Goal: Task Accomplishment & Management: Complete application form

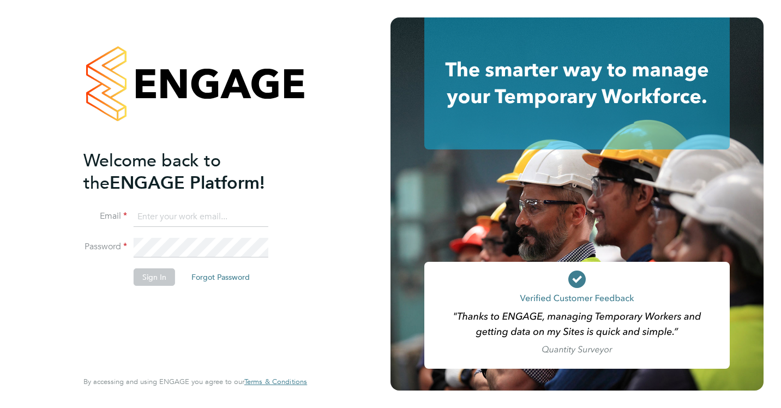
type input "smeraldo.porcaro@prsjobs.com"
click at [160, 280] on button "Sign In" at bounding box center [154, 276] width 41 height 17
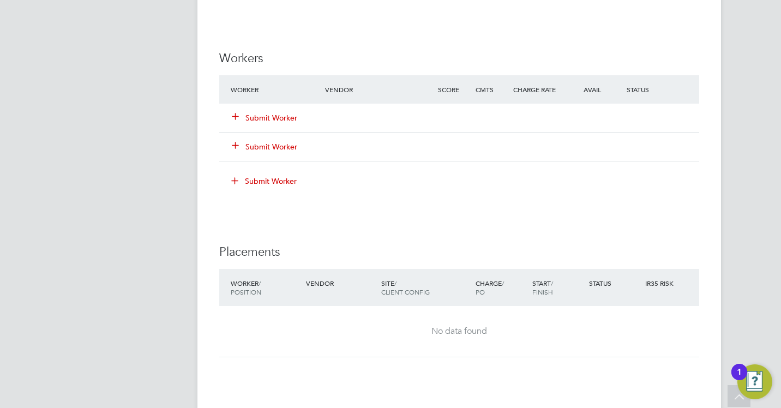
scroll to position [1309, 0]
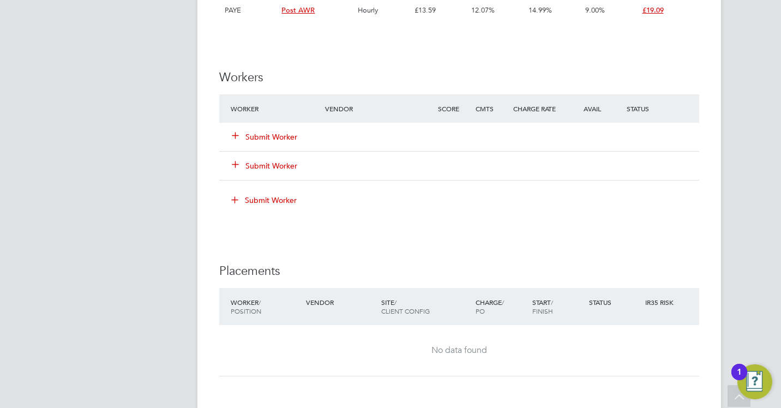
click at [254, 135] on button "Submit Worker" at bounding box center [264, 136] width 65 height 11
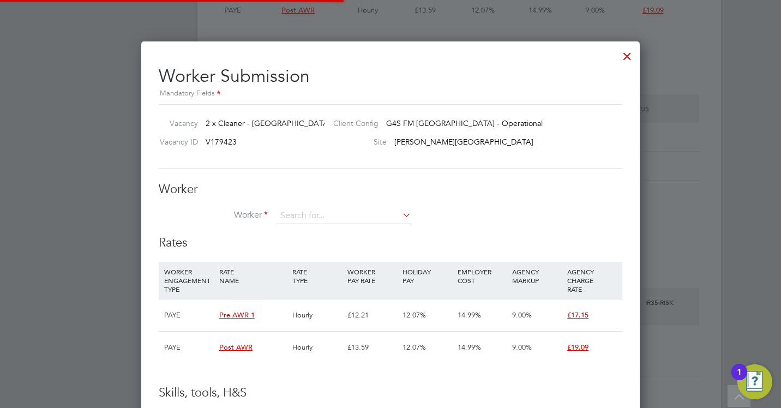
scroll to position [32, 74]
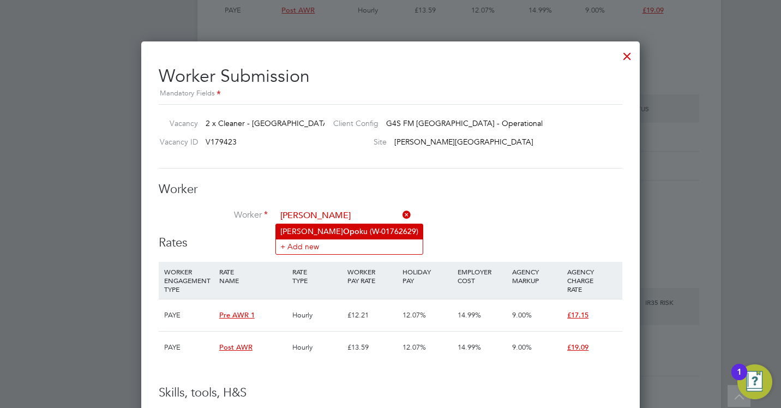
click at [324, 224] on li "Micheal Opo ku (W-01762629)" at bounding box center [349, 231] width 147 height 15
type input "Micheal Opoku (W-01762629)"
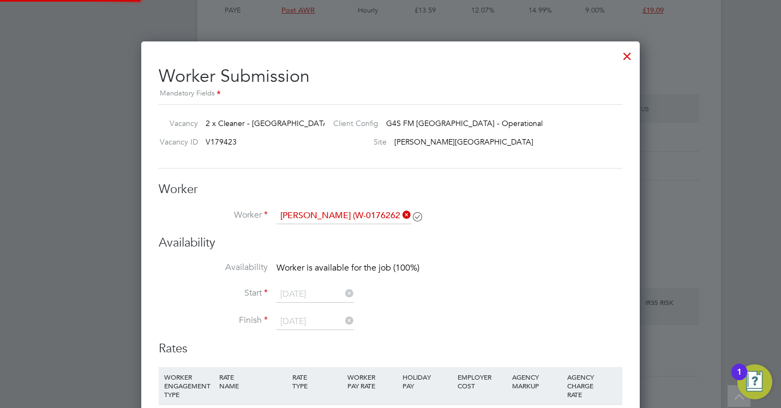
scroll to position [5, 5]
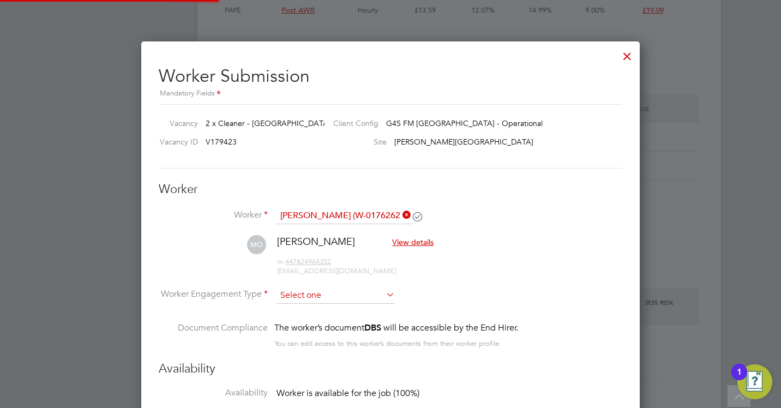
click at [309, 298] on input at bounding box center [336, 296] width 118 height 16
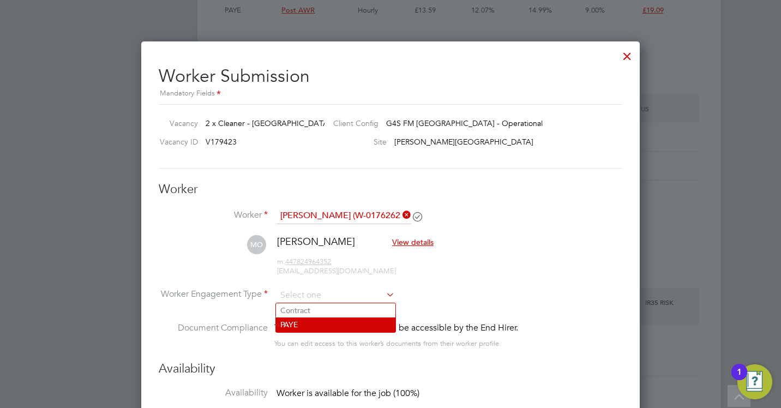
click at [305, 328] on li "PAYE" at bounding box center [335, 325] width 119 height 14
type input "PAYE"
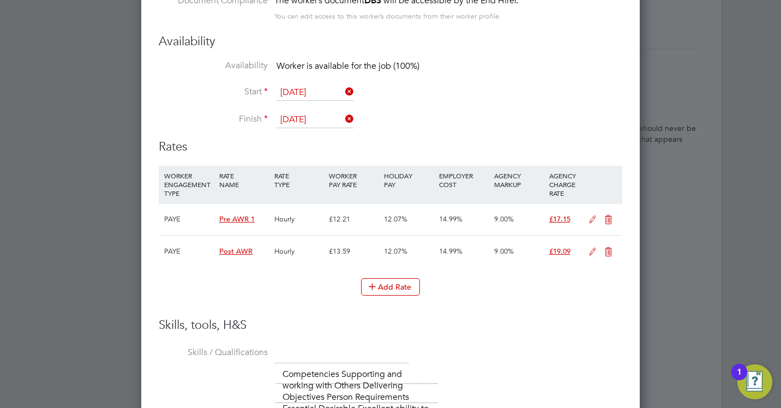
click at [594, 252] on icon at bounding box center [593, 252] width 14 height 9
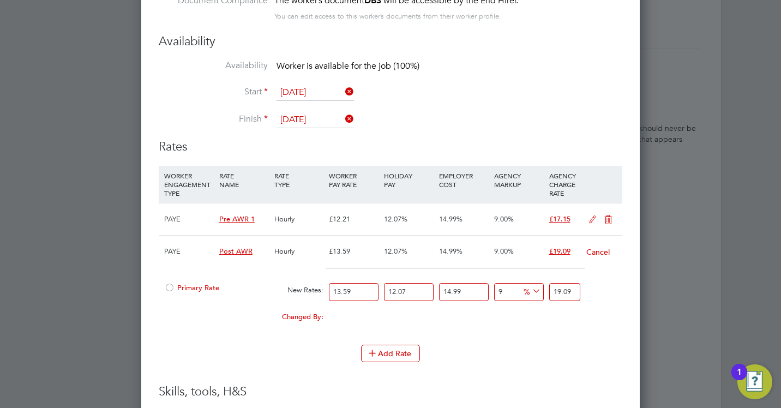
click at [172, 291] on div at bounding box center [169, 291] width 11 height 8
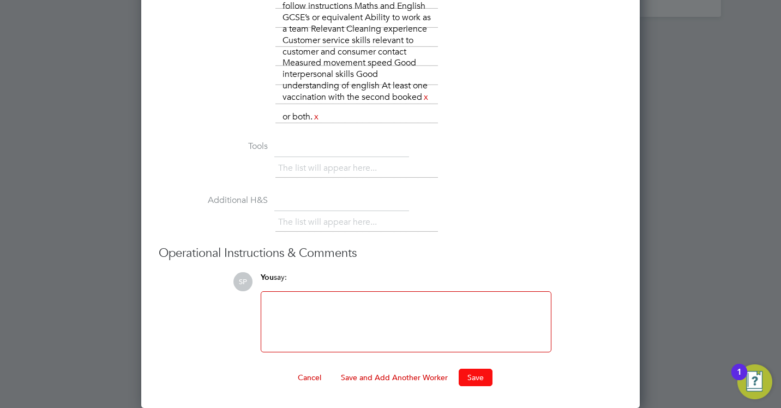
click at [475, 373] on button "Save" at bounding box center [476, 377] width 34 height 17
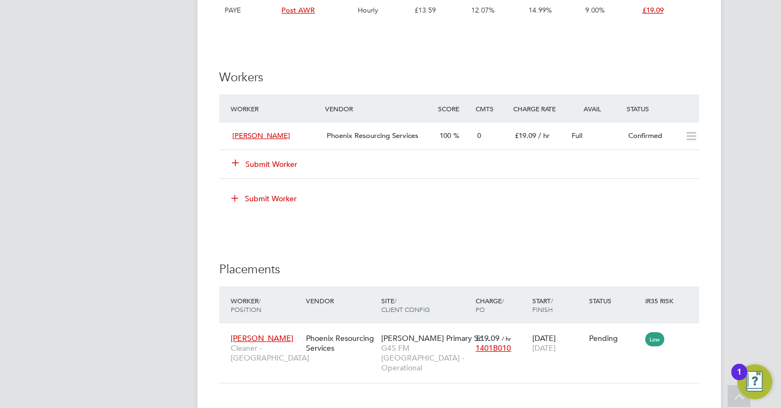
click at [268, 167] on button "Submit Worker" at bounding box center [264, 164] width 65 height 11
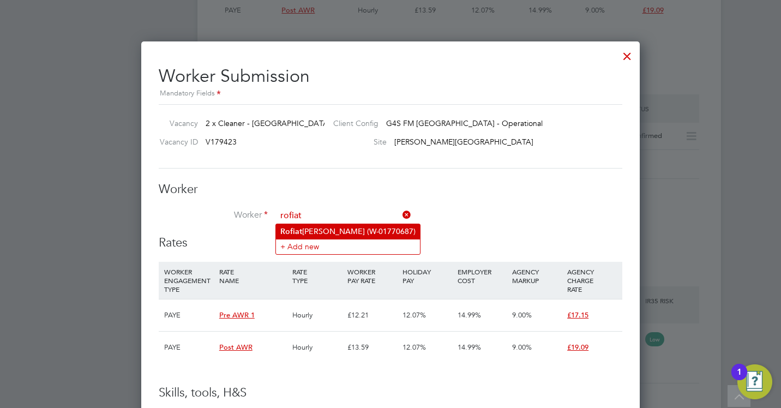
click at [300, 225] on li "Rofiat Eniola Moshood (W-01770687)" at bounding box center [348, 231] width 144 height 15
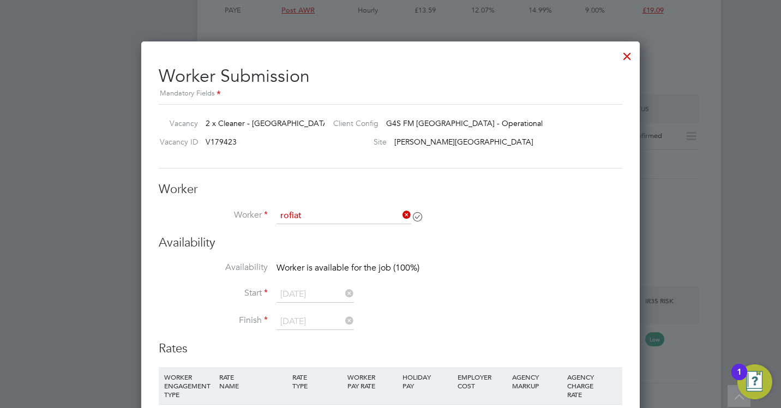
type input "Rofiat Eniola Moshood (W-01770687)"
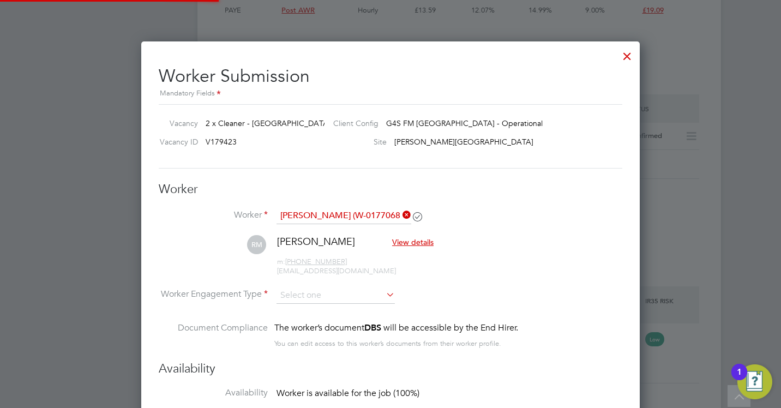
click at [336, 276] on div "m: +44 7399695252 rofiatmosh@gmail.com" at bounding box center [355, 262] width 157 height 28
click at [338, 286] on li "RM Rofiat Eniola Moshood View details m: +44 7399695252 rofiatmosh@gmail.com" at bounding box center [391, 261] width 464 height 52
click at [337, 290] on input at bounding box center [336, 296] width 118 height 16
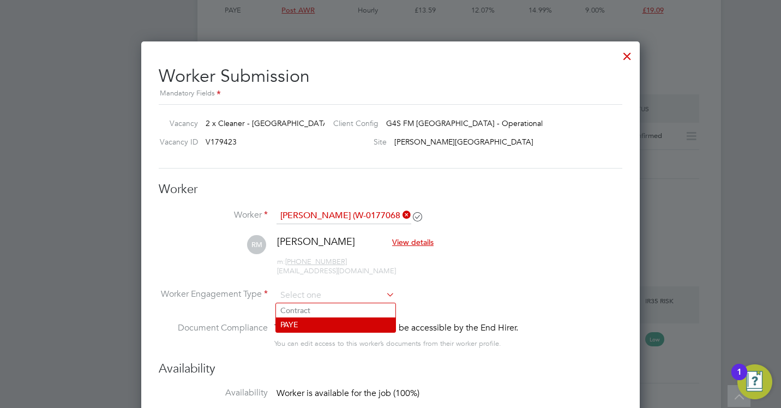
click at [328, 327] on li "PAYE" at bounding box center [335, 325] width 119 height 14
type input "PAYE"
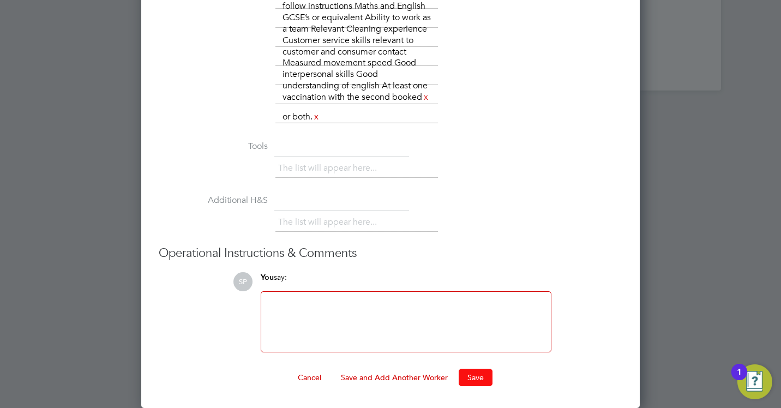
click at [476, 373] on button "Save" at bounding box center [476, 377] width 34 height 17
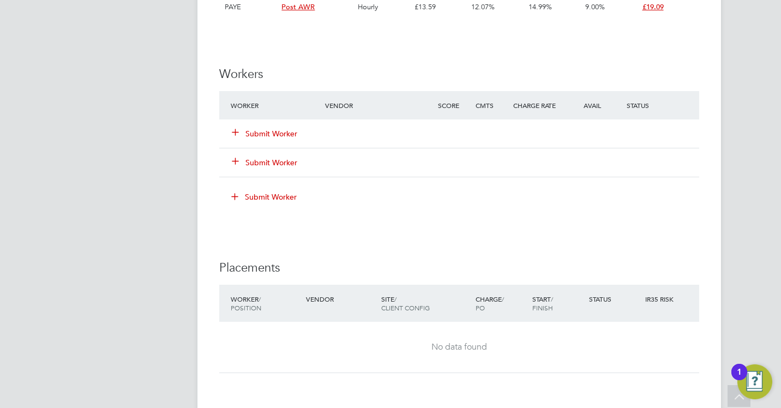
scroll to position [1309, 0]
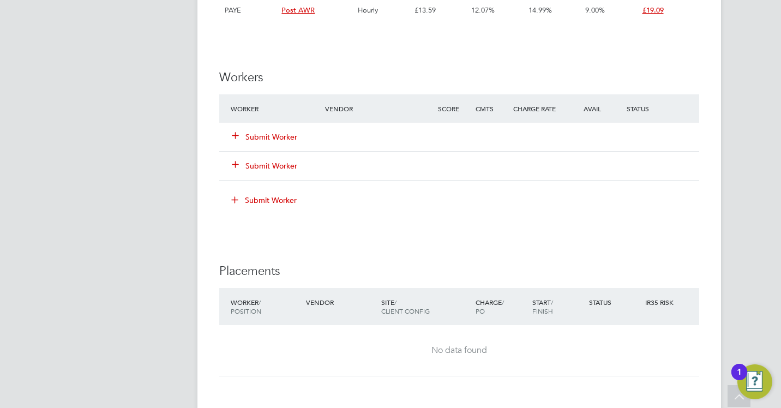
click at [285, 131] on button "Submit Worker" at bounding box center [264, 136] width 65 height 11
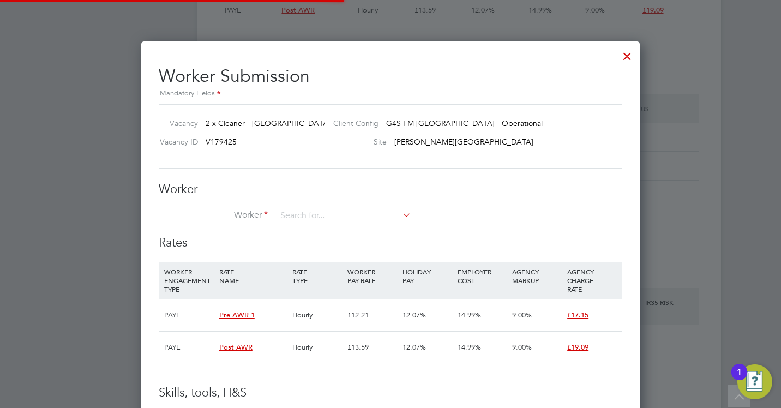
scroll to position [32, 74]
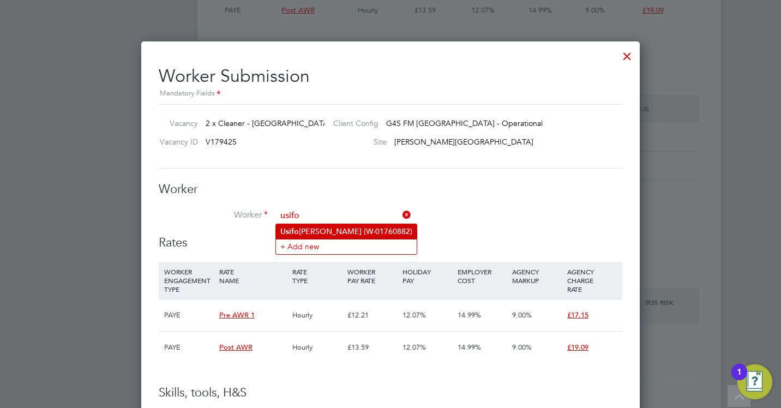
click at [337, 234] on li "Usifo Osemeka Egbule (W-01760882)" at bounding box center [346, 231] width 141 height 15
type input "Usifo Osemeka Egbule (W-01760882)"
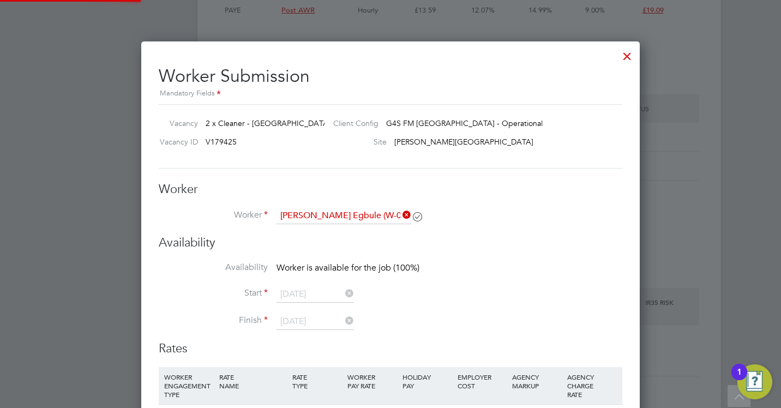
scroll to position [965, 499]
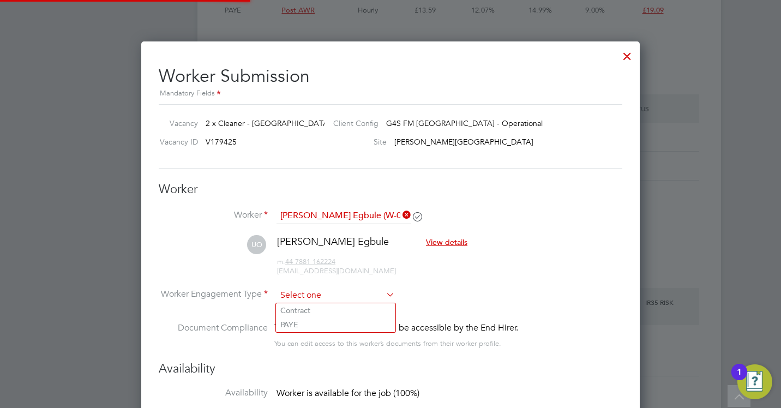
click at [305, 295] on input at bounding box center [336, 296] width 118 height 16
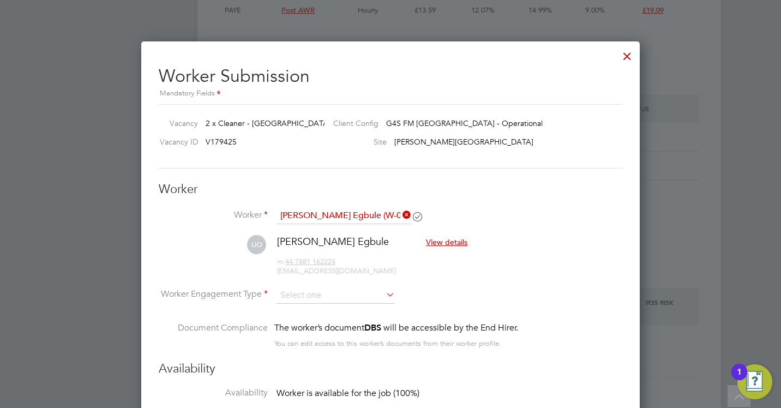
click at [307, 323] on li "PAYE" at bounding box center [335, 325] width 119 height 14
type input "PAYE"
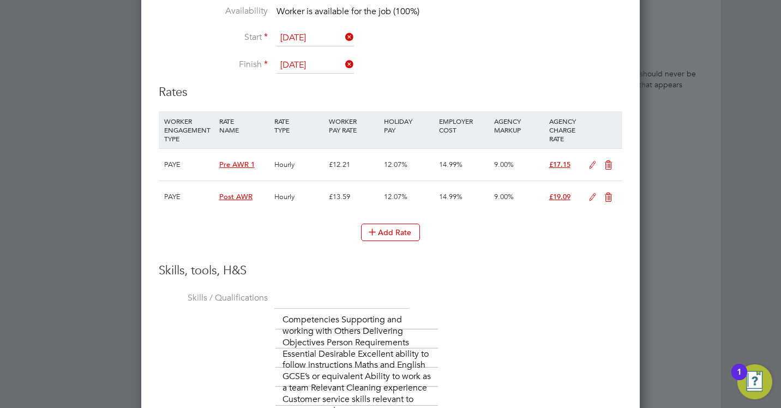
click at [590, 197] on icon at bounding box center [593, 197] width 14 height 9
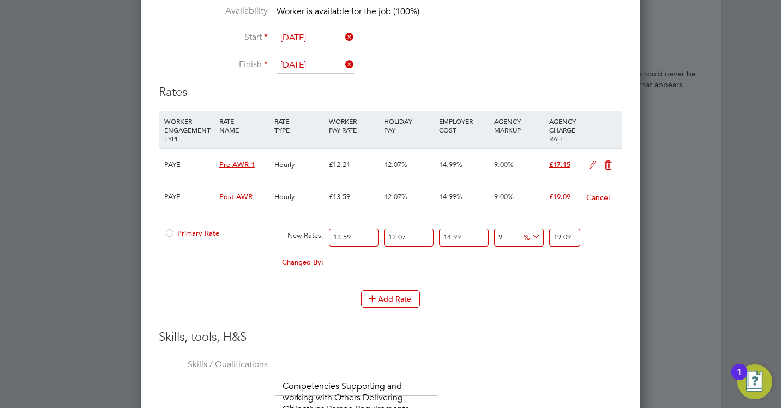
click at [201, 230] on span "Primary Rate" at bounding box center [191, 233] width 55 height 9
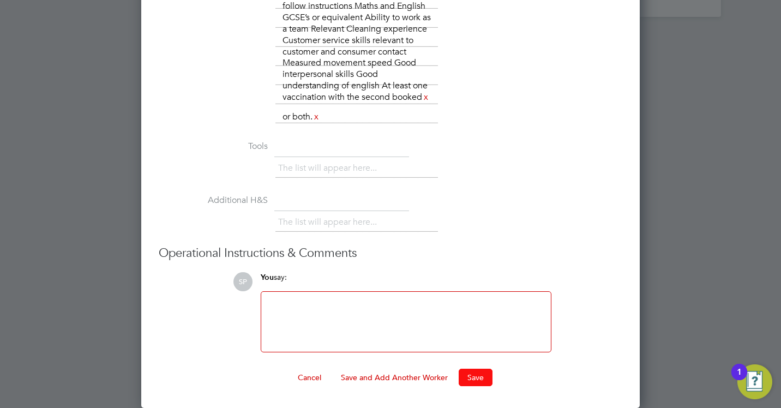
click at [473, 380] on button "Save" at bounding box center [476, 377] width 34 height 17
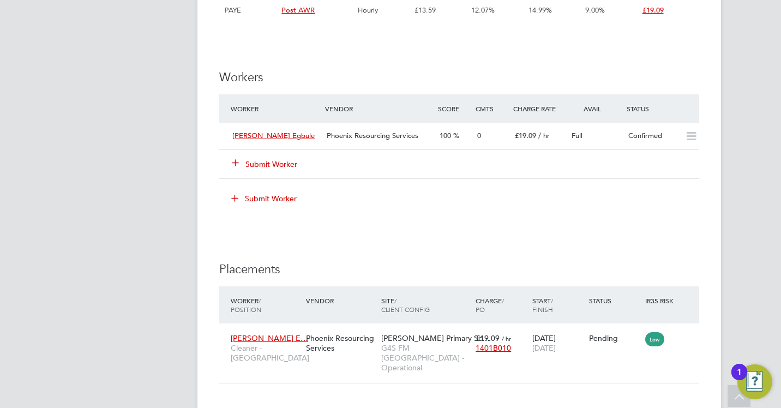
click at [287, 163] on button "Submit Worker" at bounding box center [264, 164] width 65 height 11
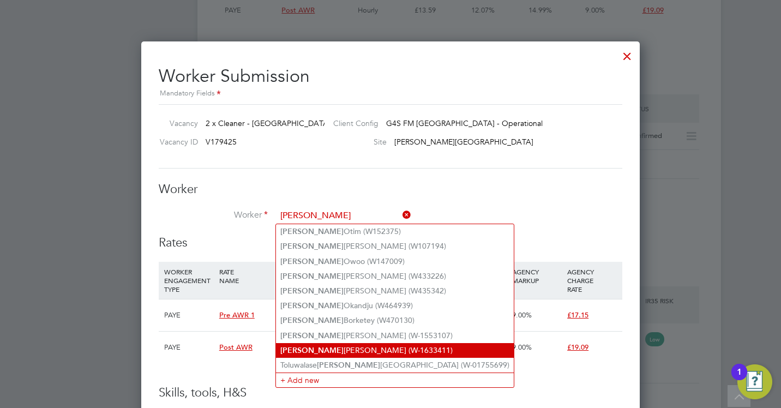
click at [340, 344] on li "Beatrice Osei (W-1633411)" at bounding box center [395, 350] width 238 height 15
type input "Beatrice Osei (W-1633411)"
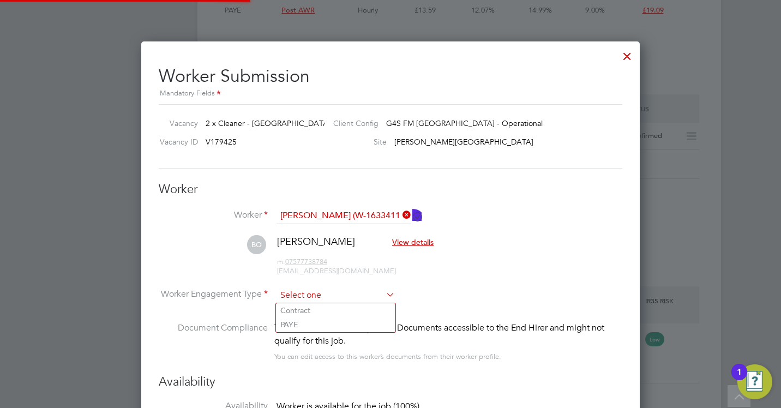
click at [323, 298] on input at bounding box center [336, 296] width 118 height 16
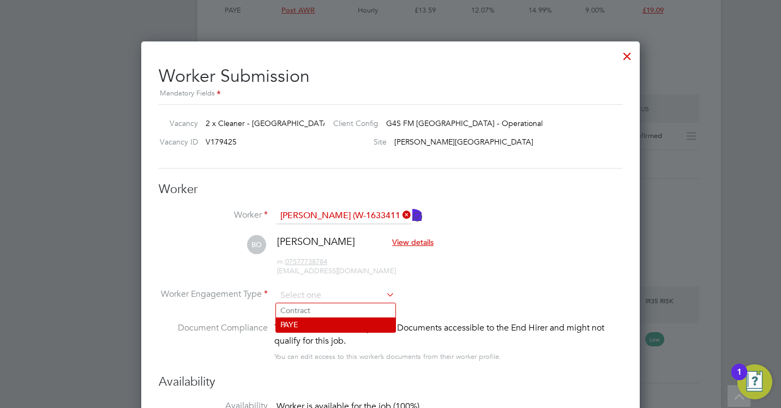
click at [319, 322] on li "PAYE" at bounding box center [335, 325] width 119 height 14
type input "PAYE"
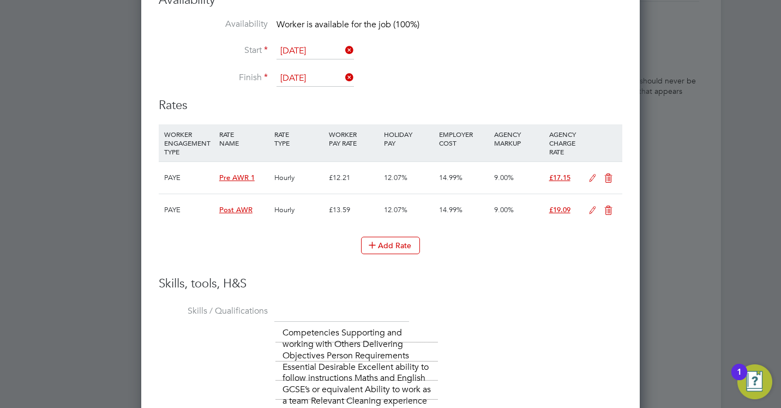
click at [591, 211] on icon at bounding box center [593, 210] width 14 height 9
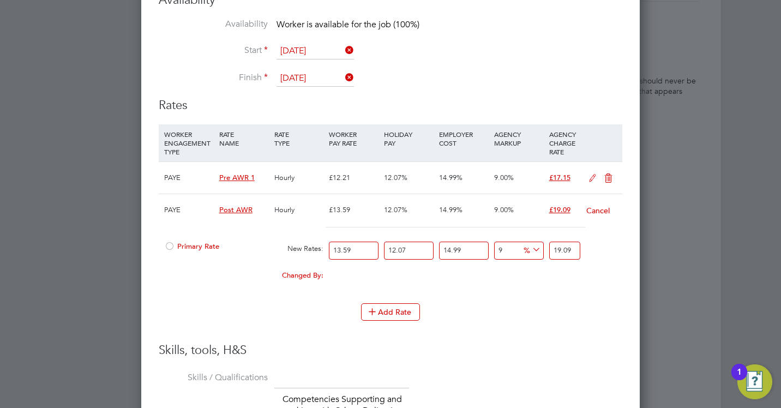
click at [193, 254] on div "Primary Rate" at bounding box center [216, 246] width 110 height 21
click at [190, 248] on span "Primary Rate" at bounding box center [191, 246] width 55 height 9
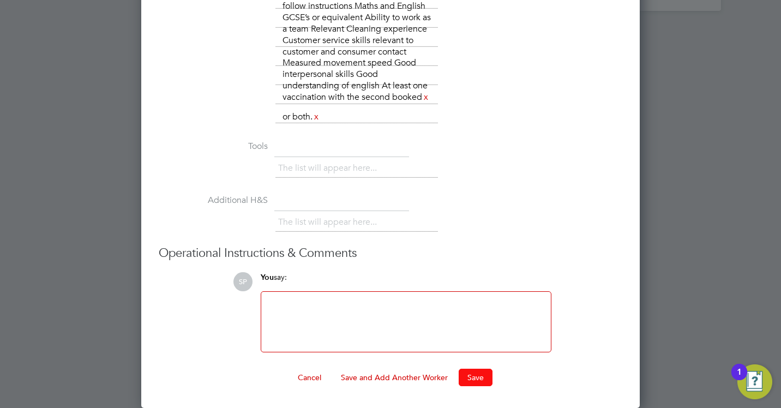
click at [484, 379] on button "Save" at bounding box center [476, 377] width 34 height 17
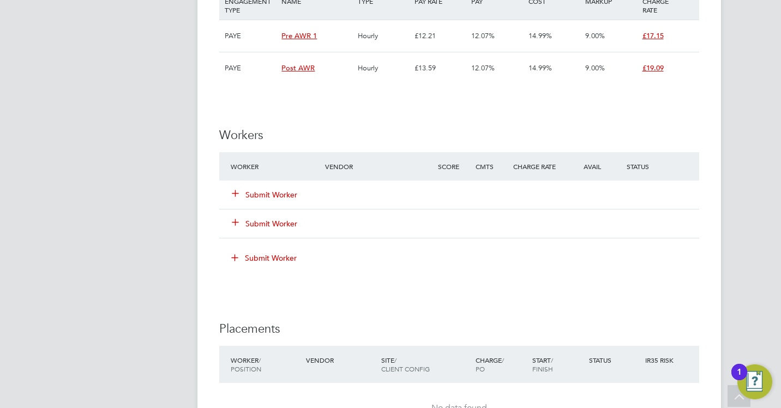
scroll to position [1251, 0]
click at [274, 200] on button "Submit Worker" at bounding box center [264, 195] width 65 height 11
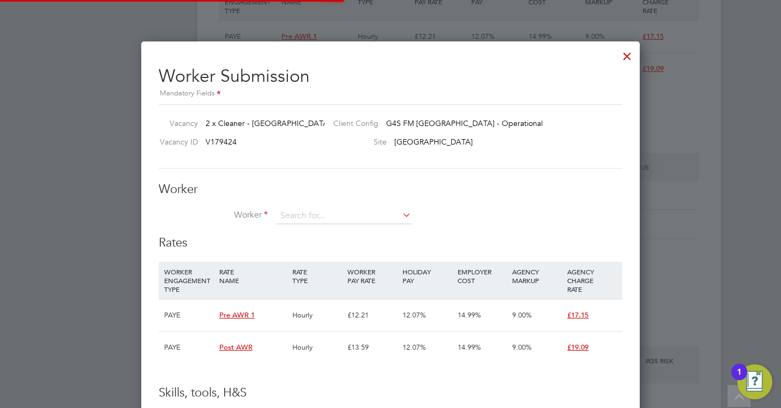
scroll to position [32, 74]
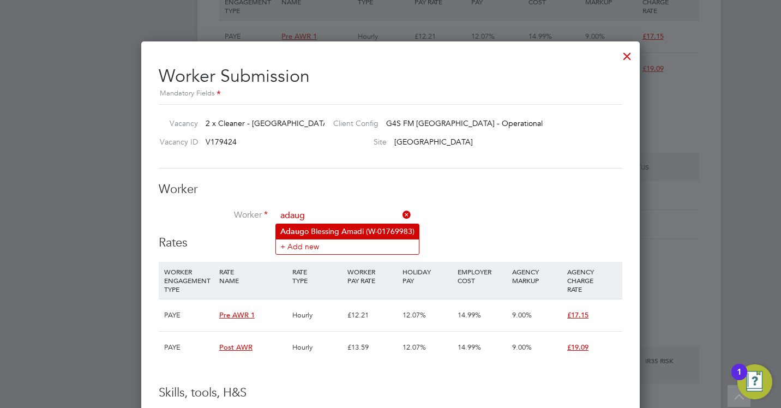
click at [322, 226] on li "Adaug o Blessing Amadi (W-01769983)" at bounding box center [347, 231] width 143 height 15
type input "Adaugo Blessing Amadi (W-01769983)"
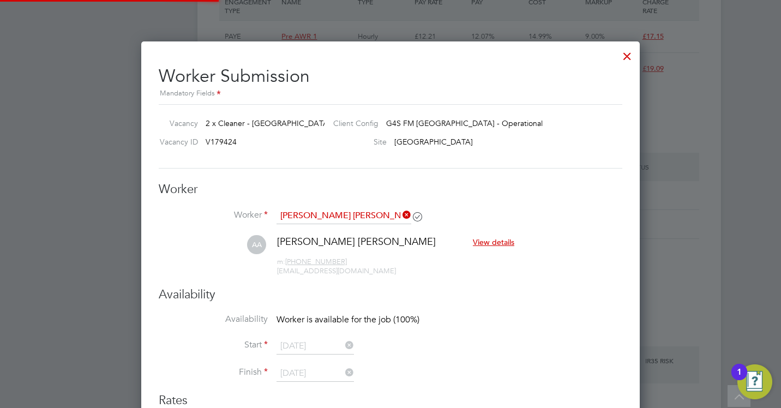
scroll to position [2, 5]
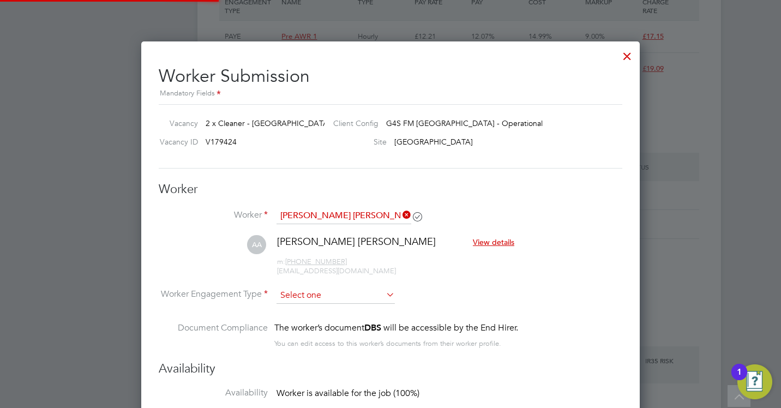
click at [306, 297] on input at bounding box center [336, 296] width 118 height 16
click at [309, 322] on li "PAYE" at bounding box center [335, 325] width 119 height 14
type input "PAYE"
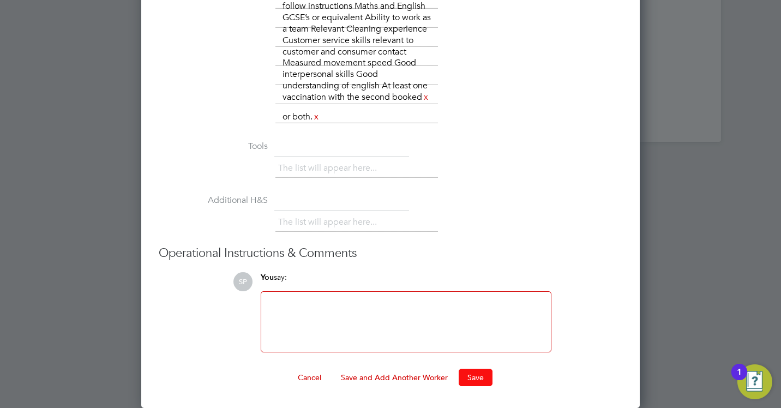
click at [480, 373] on button "Save" at bounding box center [476, 377] width 34 height 17
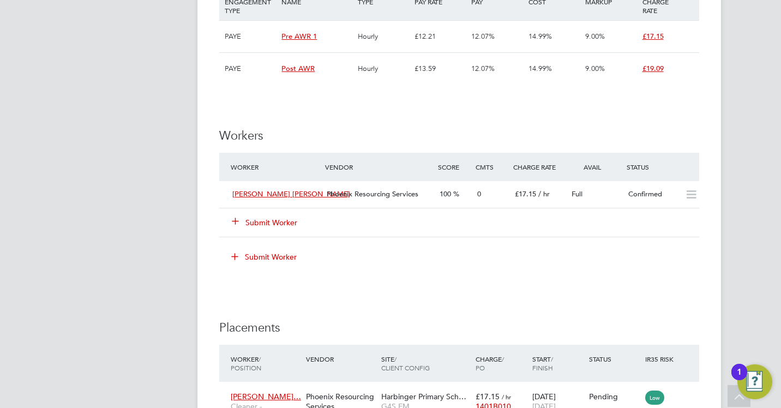
click at [247, 213] on div "Submit Worker" at bounding box center [284, 223] width 113 height 20
click at [255, 224] on button "Submit Worker" at bounding box center [264, 222] width 65 height 11
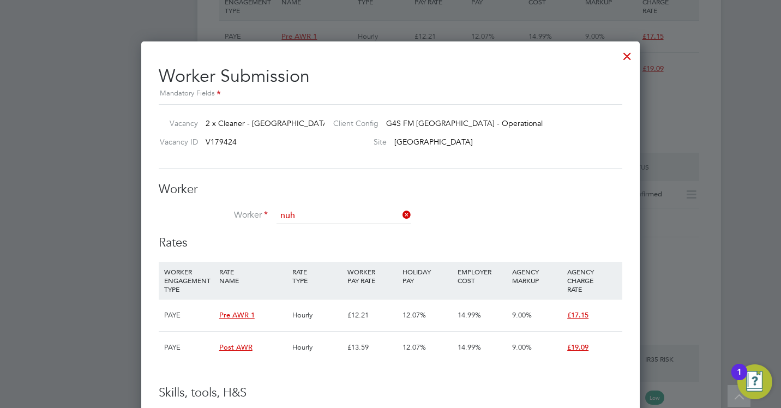
click at [335, 295] on li "Nuh Gedi (W-1561612)" at bounding box center [344, 291] width 136 height 15
type input "Nuh Gedi (W-1561612)"
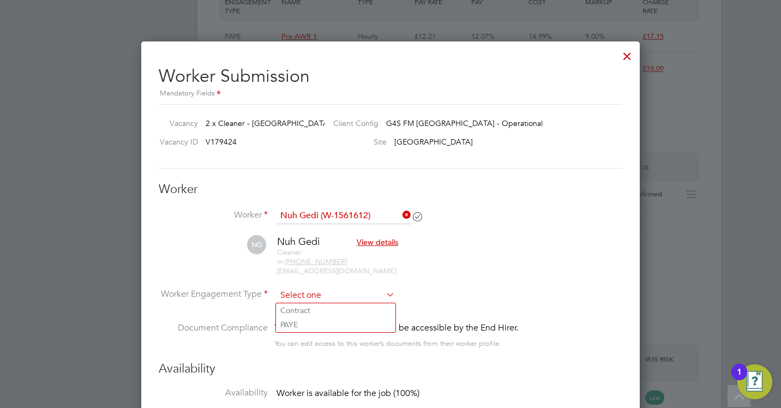
click at [335, 298] on input at bounding box center [336, 296] width 118 height 16
click at [330, 320] on li "PAYE" at bounding box center [335, 325] width 119 height 14
type input "PAYE"
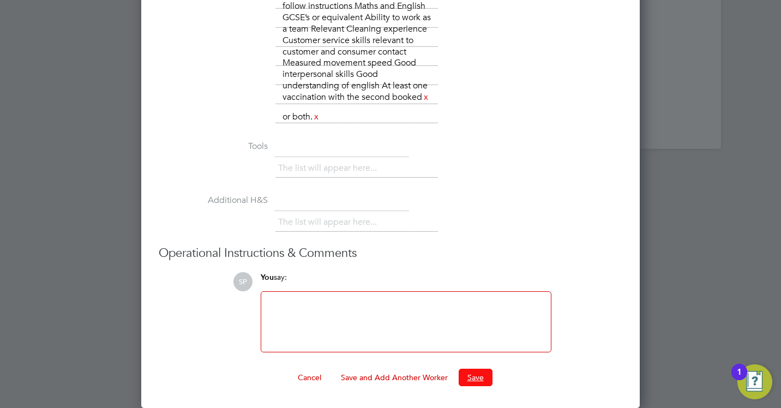
click at [482, 374] on button "Save" at bounding box center [476, 377] width 34 height 17
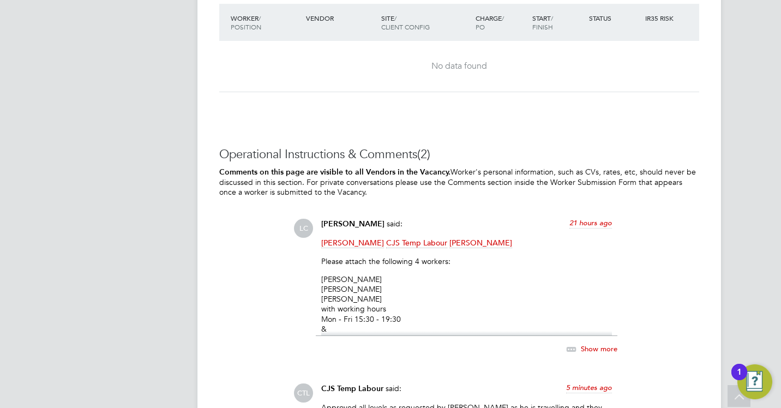
scroll to position [1746, 0]
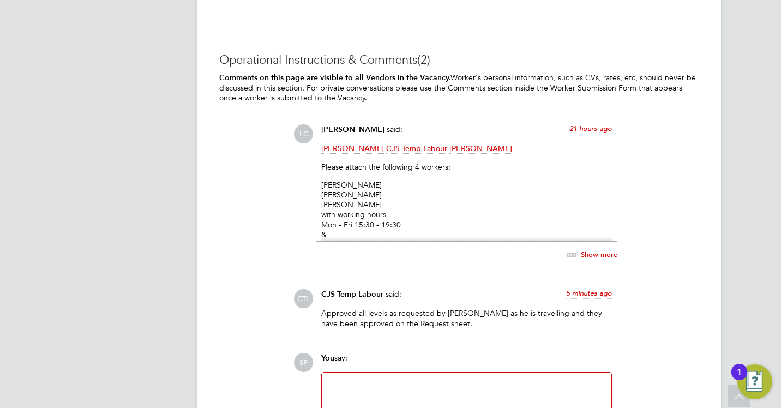
click at [594, 255] on span "Show more" at bounding box center [599, 254] width 37 height 9
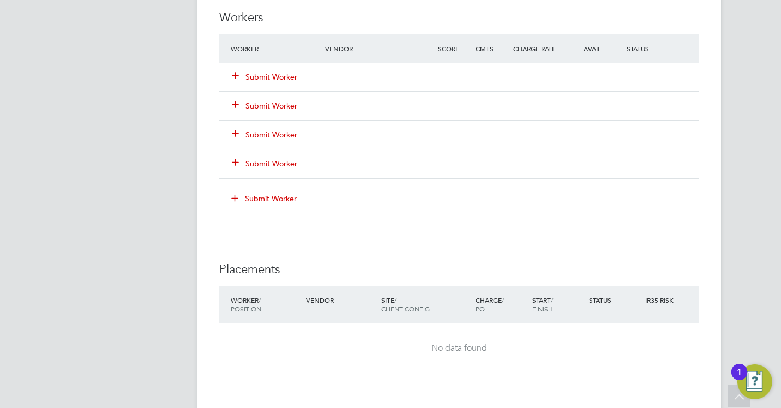
scroll to position [1364, 0]
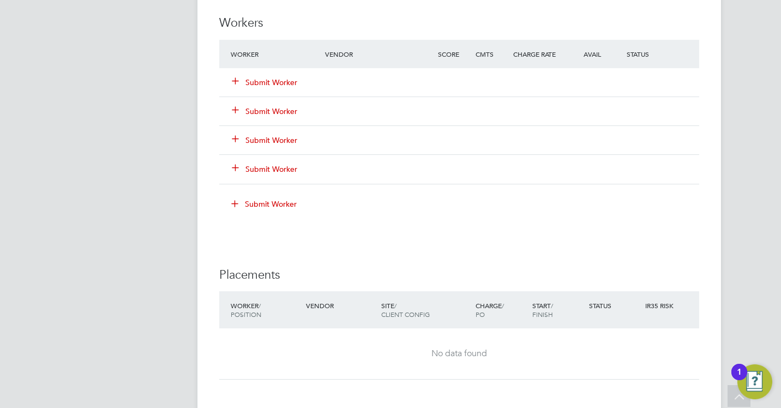
click at [273, 84] on button "Submit Worker" at bounding box center [264, 82] width 65 height 11
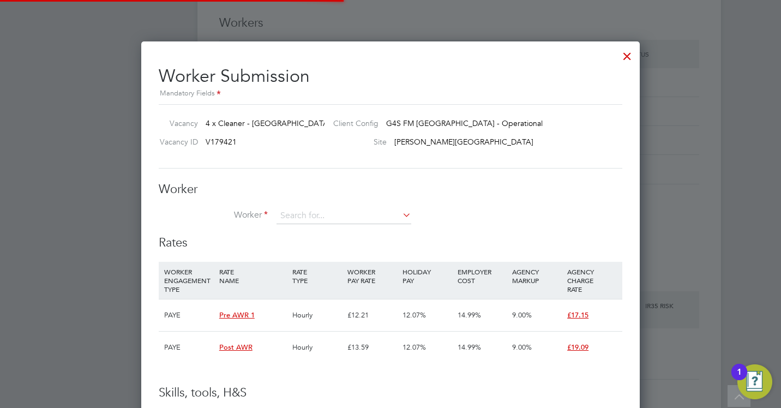
scroll to position [32, 74]
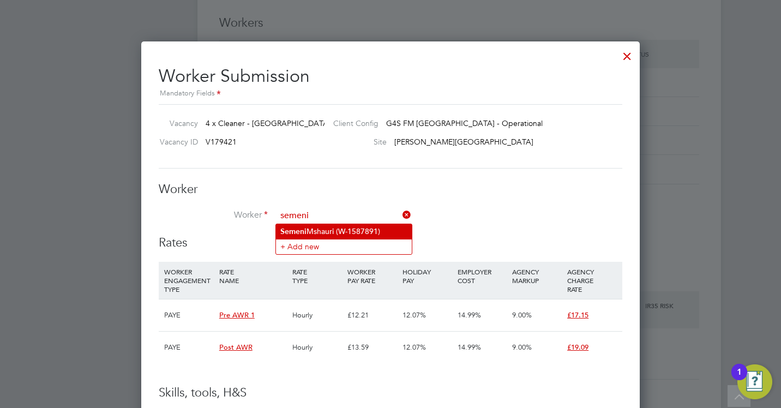
click at [398, 236] on li "[PERSON_NAME] (W-1587891)" at bounding box center [344, 231] width 136 height 15
type input "[PERSON_NAME] (W-1587891)"
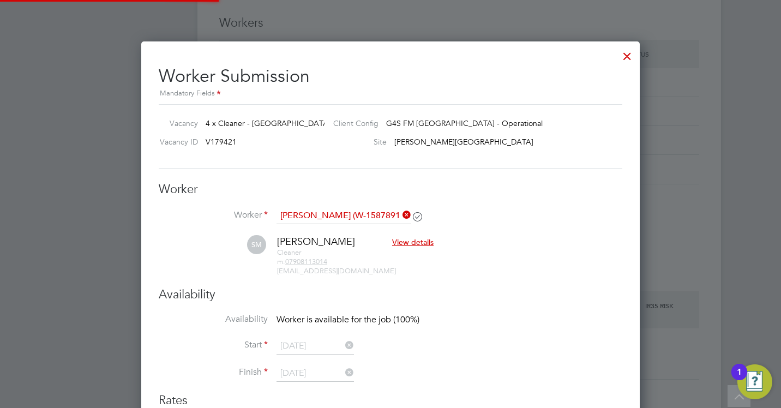
scroll to position [5, 5]
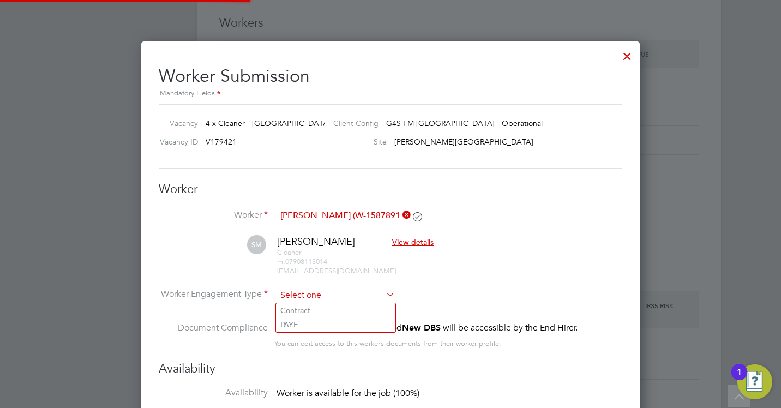
click at [346, 293] on input at bounding box center [336, 296] width 118 height 16
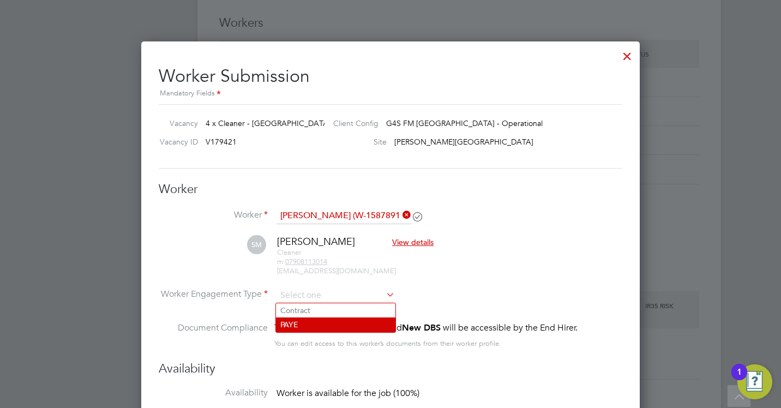
click at [340, 320] on li "PAYE" at bounding box center [335, 325] width 119 height 14
type input "PAYE"
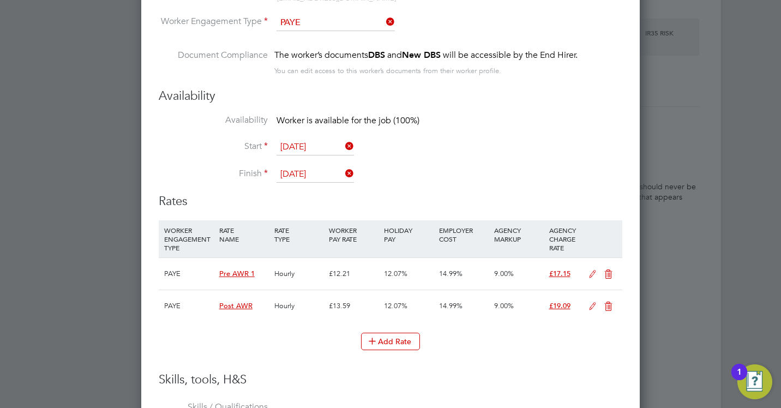
click at [589, 306] on icon at bounding box center [593, 306] width 14 height 9
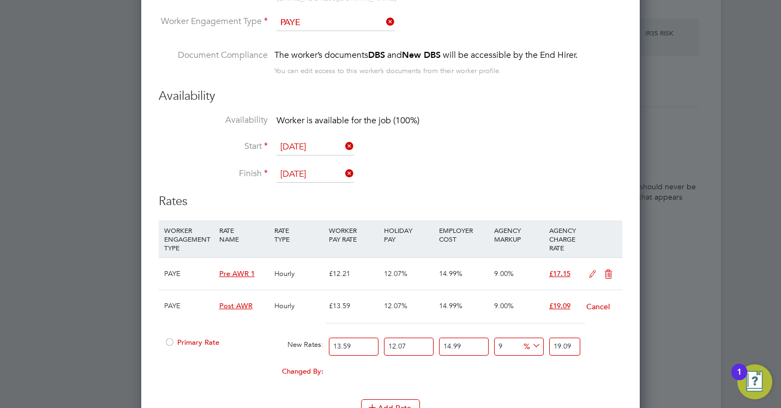
click at [187, 332] on div "PAYE Post AWR Hourly £13.59 12.07% 14.99% 9.00% £19.09 Cancel Primary Rate New …" at bounding box center [391, 339] width 464 height 99
drag, startPoint x: 187, startPoint y: 332, endPoint x: 189, endPoint y: 342, distance: 9.5
click at [189, 343] on span "Primary Rate" at bounding box center [191, 342] width 55 height 9
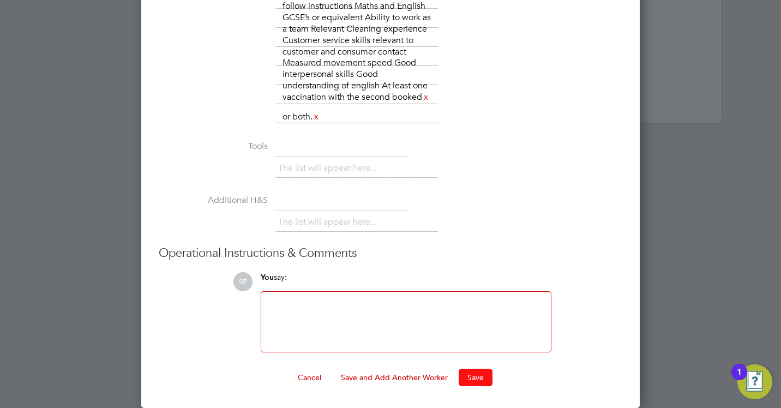
click at [478, 376] on button "Save" at bounding box center [476, 377] width 34 height 17
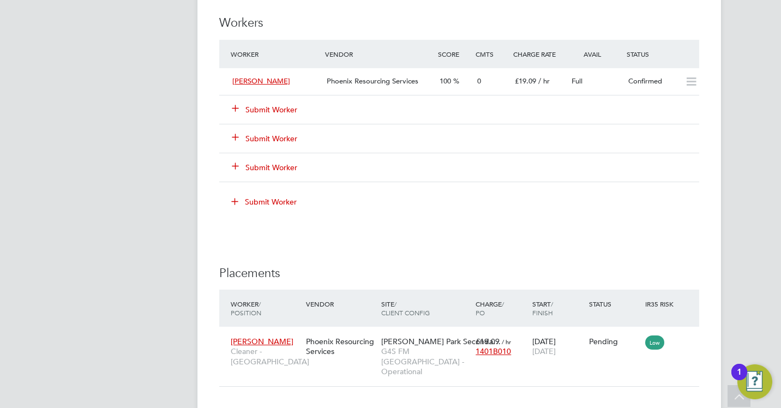
click at [276, 111] on button "Submit Worker" at bounding box center [264, 109] width 65 height 11
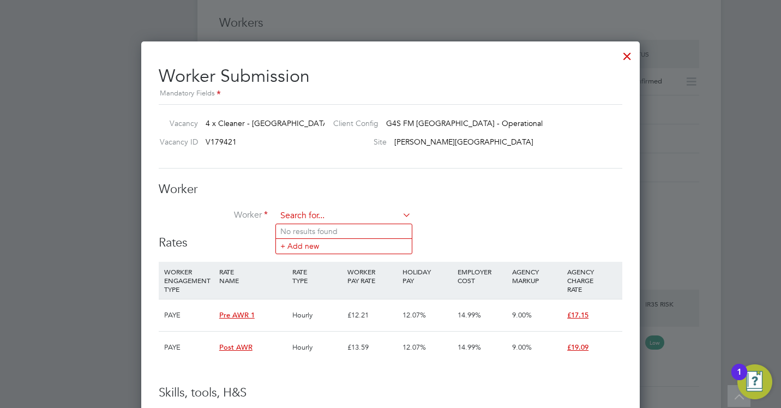
click at [290, 218] on input at bounding box center [344, 216] width 135 height 16
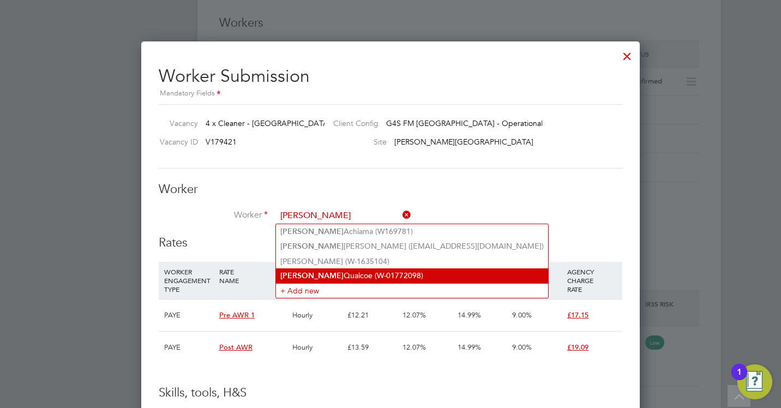
click at [337, 273] on li "Agatha Quaicoe (W-01772098)" at bounding box center [412, 275] width 272 height 15
type input "Agatha Quaicoe (W-01772098)"
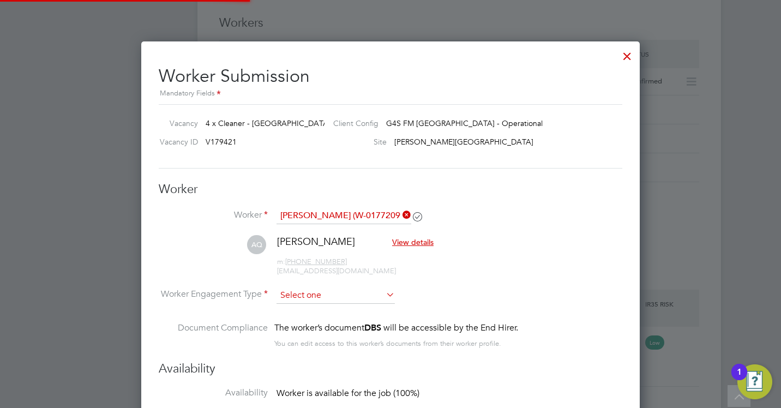
click at [310, 296] on input at bounding box center [336, 296] width 118 height 16
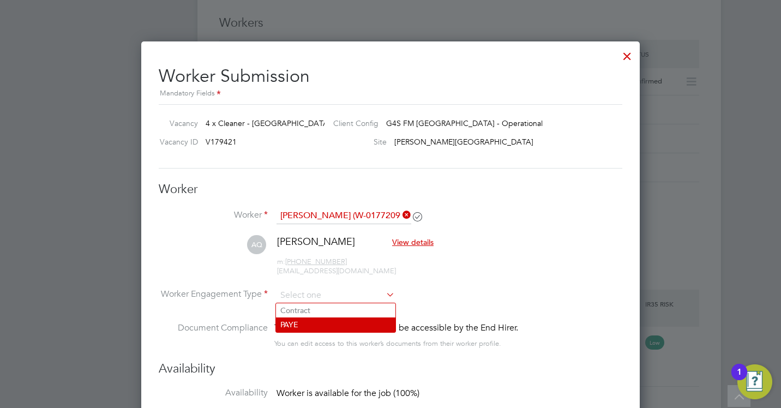
click at [314, 321] on li "PAYE" at bounding box center [335, 325] width 119 height 14
type input "PAYE"
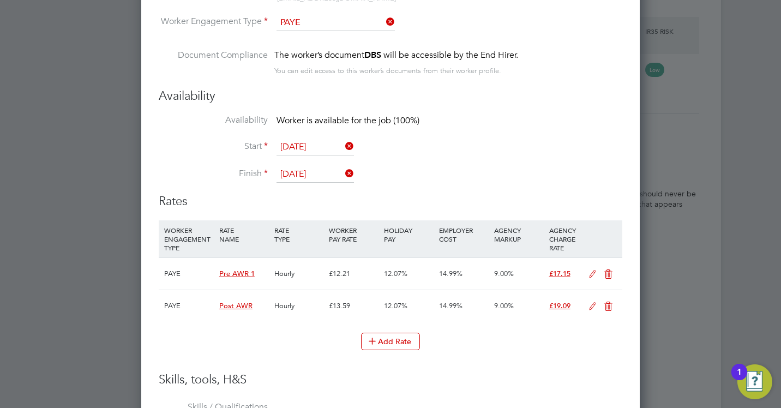
click at [590, 305] on icon at bounding box center [593, 306] width 14 height 9
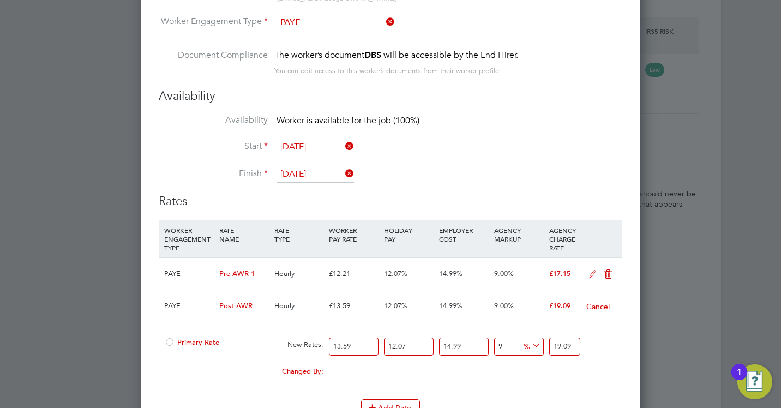
click at [181, 345] on span "Primary Rate" at bounding box center [191, 342] width 55 height 9
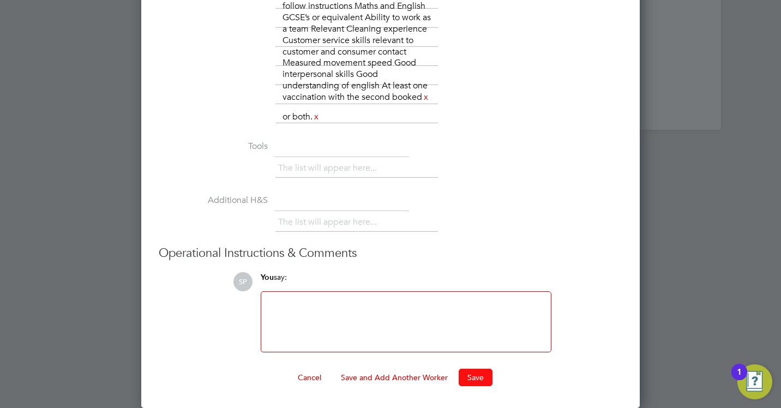
click at [480, 381] on button "Save" at bounding box center [476, 377] width 34 height 17
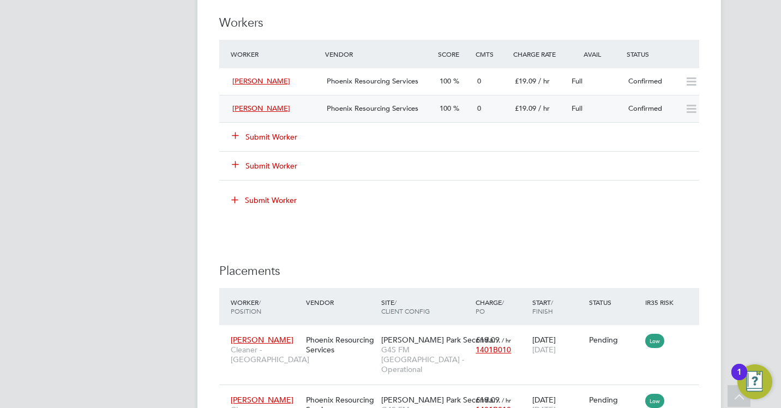
click at [690, 95] on div "Semeni Mshauri Phoenix Resourcing Services 100 0 £19.09 / hr Full Confirmed" at bounding box center [459, 108] width 480 height 27
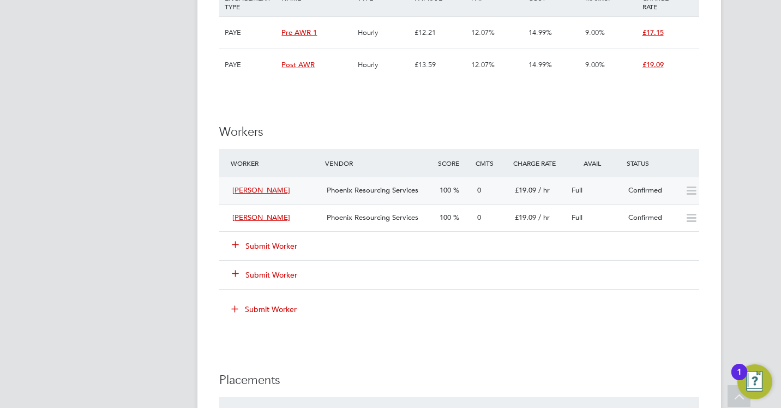
click at [655, 194] on div "Confirmed" at bounding box center [652, 191] width 57 height 18
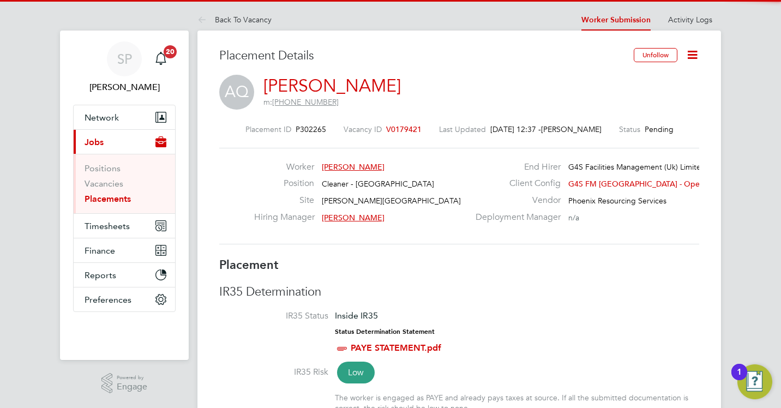
click at [690, 56] on icon at bounding box center [693, 55] width 14 height 14
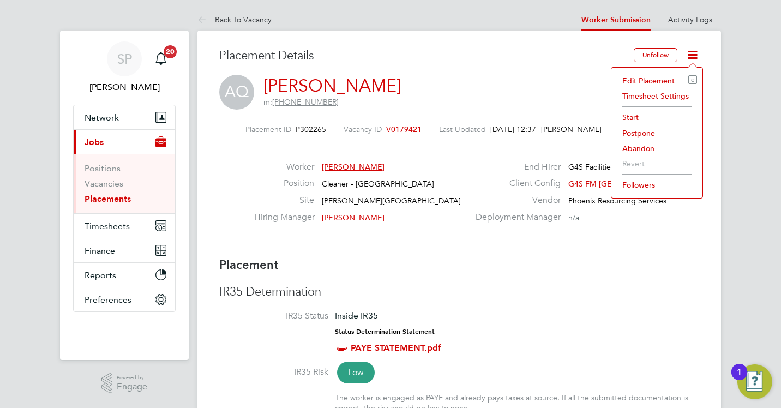
click at [637, 82] on li "Edit Placement e" at bounding box center [657, 80] width 80 height 15
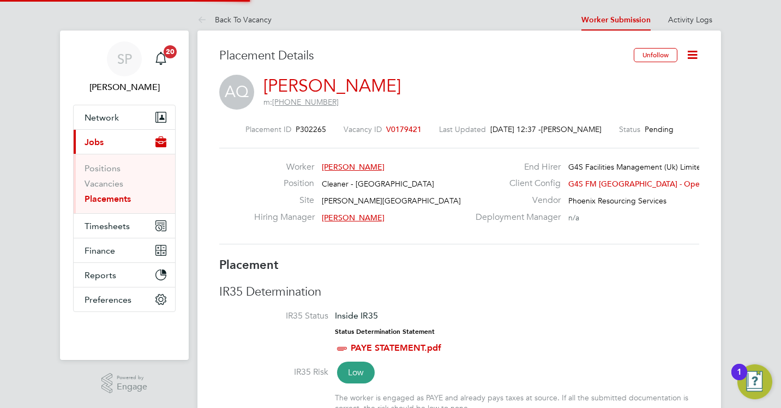
type input "[PERSON_NAME]"
type input "Lilingxi Chen"
type input "[DATE]"
type input "05 Sep 2025"
type input "15:30"
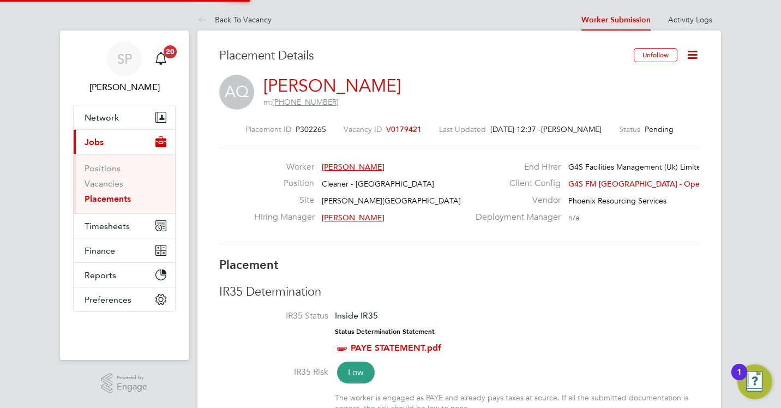
type input "19:30"
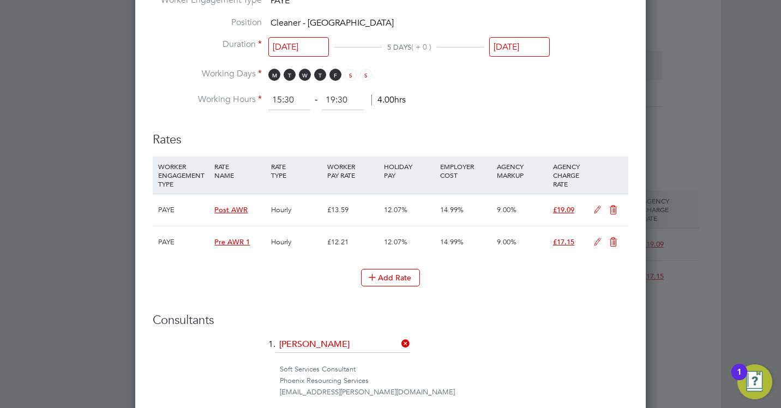
click at [594, 210] on icon at bounding box center [598, 210] width 14 height 9
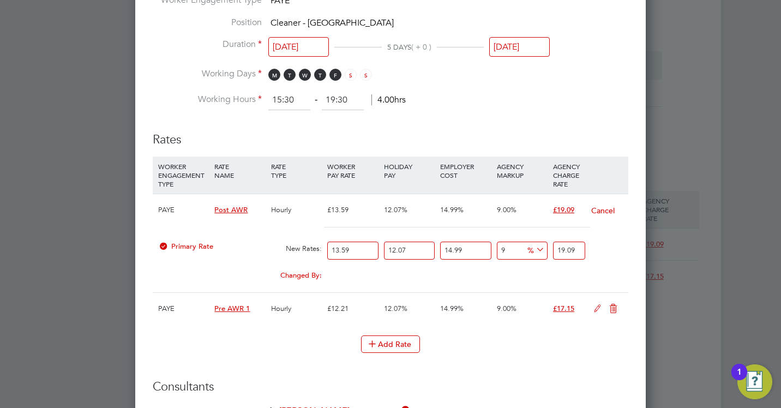
click at [597, 305] on icon at bounding box center [598, 308] width 14 height 9
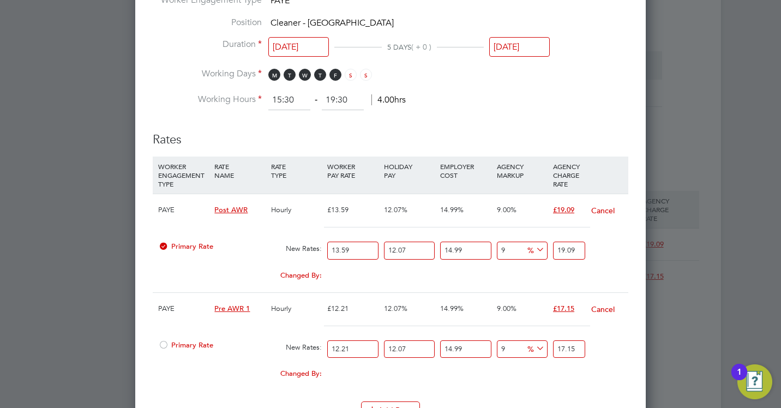
click at [190, 346] on span "Primary Rate" at bounding box center [185, 344] width 55 height 9
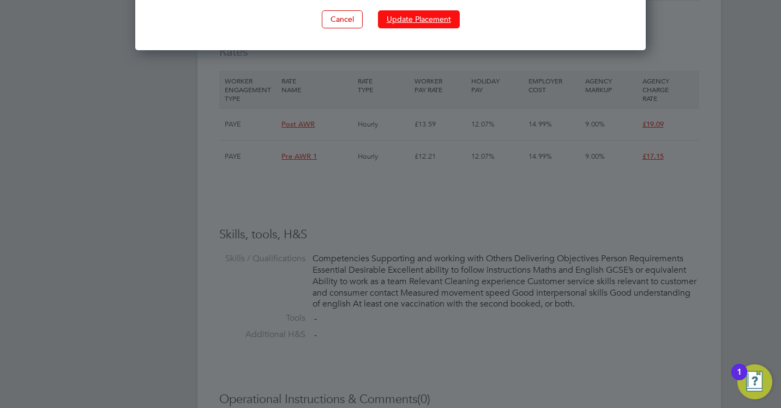
click at [421, 23] on button "Update Placement" at bounding box center [419, 18] width 82 height 17
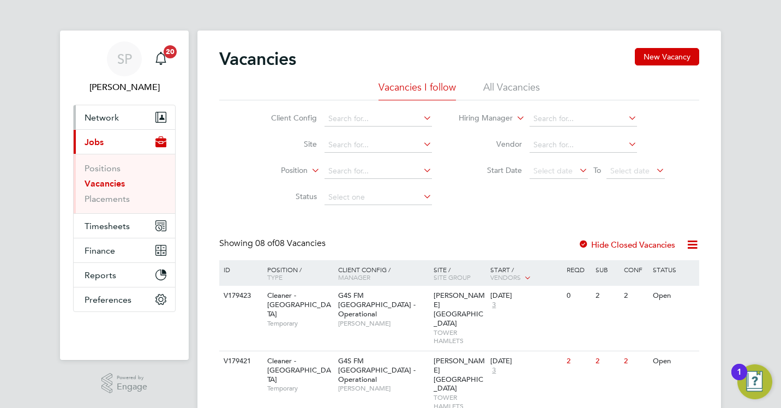
click at [93, 116] on span "Network" at bounding box center [102, 117] width 34 height 10
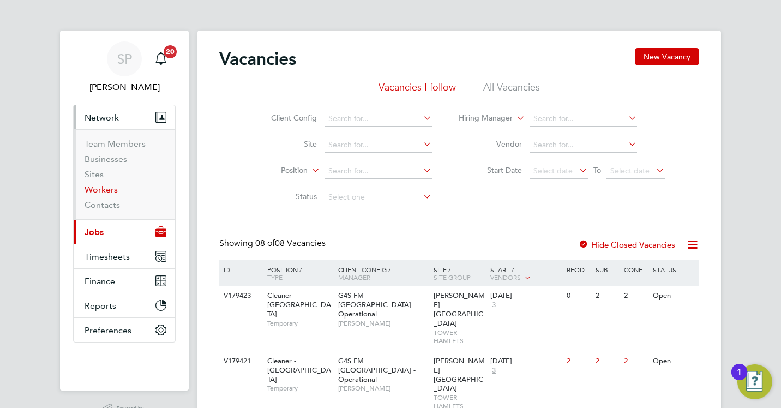
click at [99, 190] on link "Workers" at bounding box center [101, 189] width 33 height 10
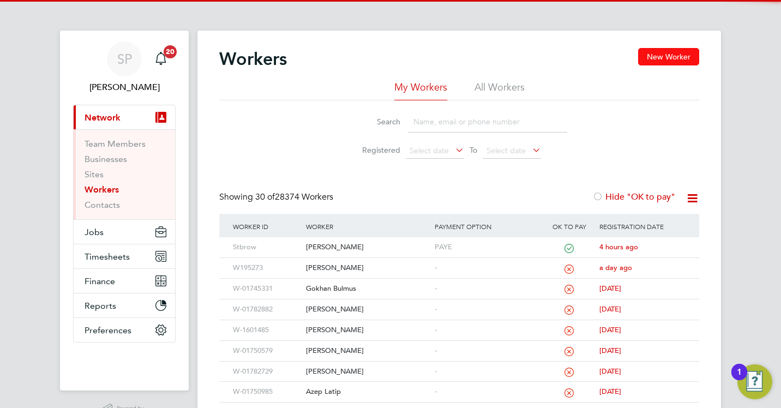
click at [649, 61] on button "New Worker" at bounding box center [668, 56] width 61 height 17
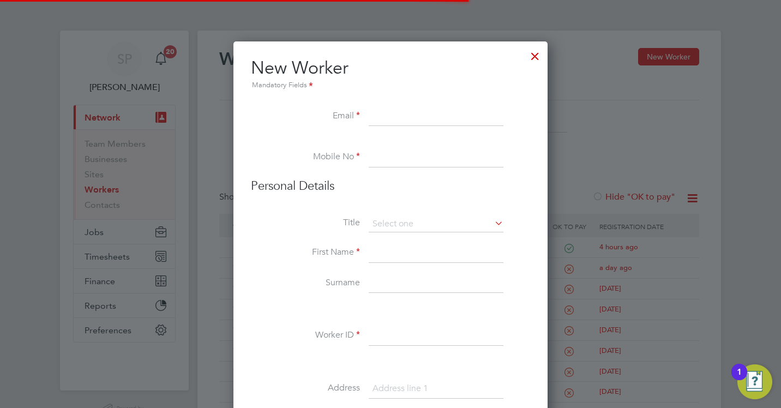
scroll to position [979, 315]
paste input "[EMAIL_ADDRESS][DOMAIN_NAME]"
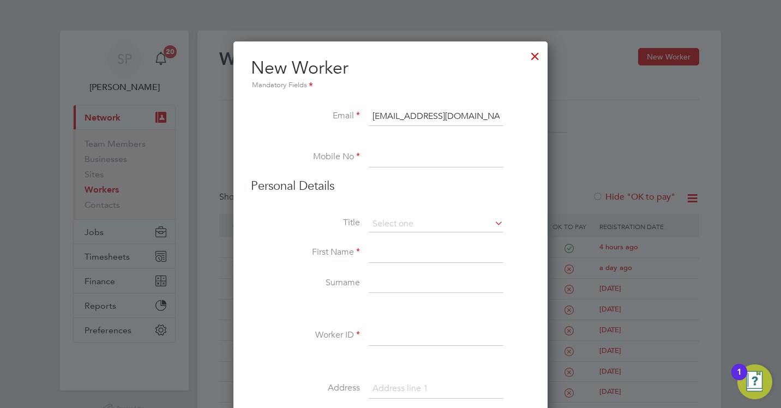
type input "[EMAIL_ADDRESS][DOMAIN_NAME]"
click at [420, 168] on input at bounding box center [436, 158] width 135 height 20
paste input "[PHONE_NUMBER]"
type input "[PHONE_NUMBER]"
click at [438, 222] on input at bounding box center [436, 224] width 135 height 16
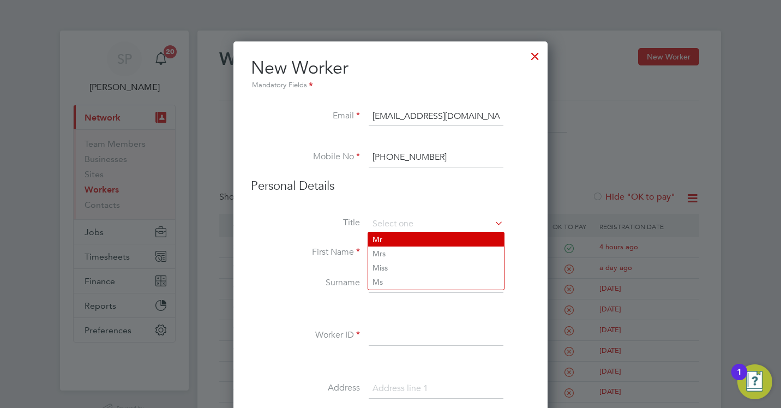
click at [432, 236] on li "Mr" at bounding box center [436, 239] width 136 height 14
type input "Mr"
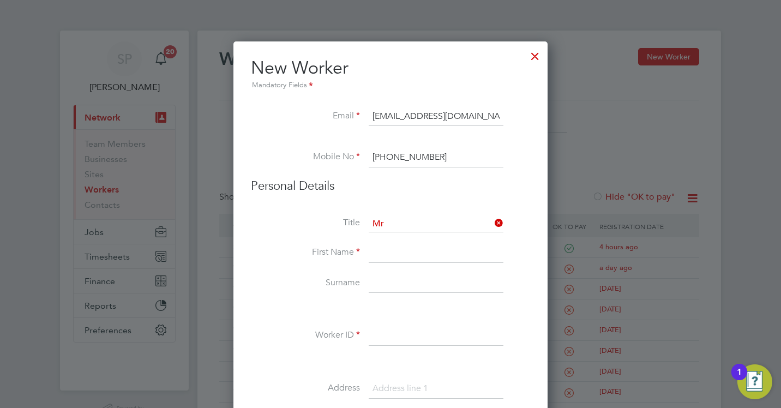
paste input "Bright Akuoko"
click at [412, 254] on input "Bright Akuoko" at bounding box center [436, 253] width 135 height 20
type input "Bright"
paste input "Akuoko"
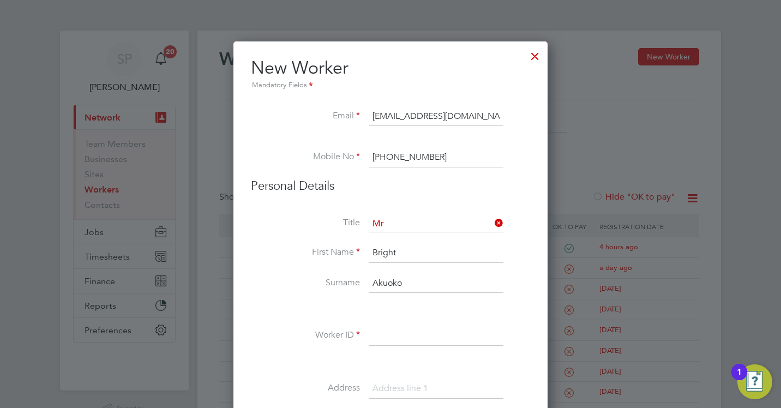
type input "Akuoko"
paste input "W-01783009"
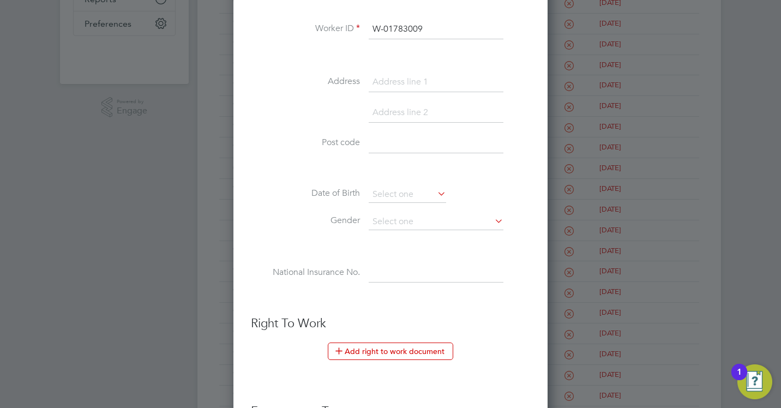
scroll to position [436, 0]
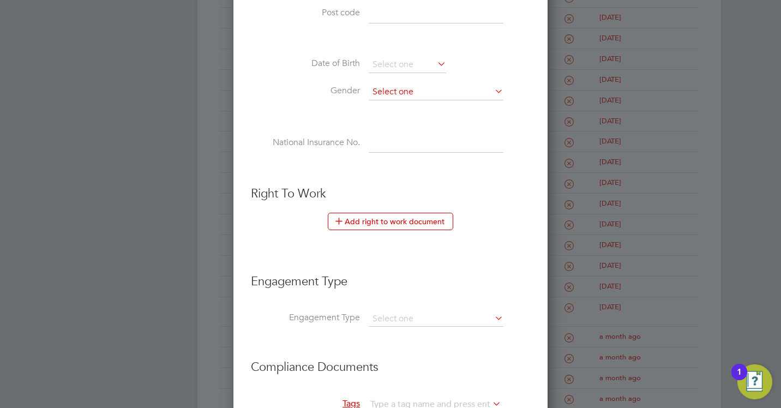
type input "W-01783009"
click at [416, 94] on input at bounding box center [436, 92] width 135 height 16
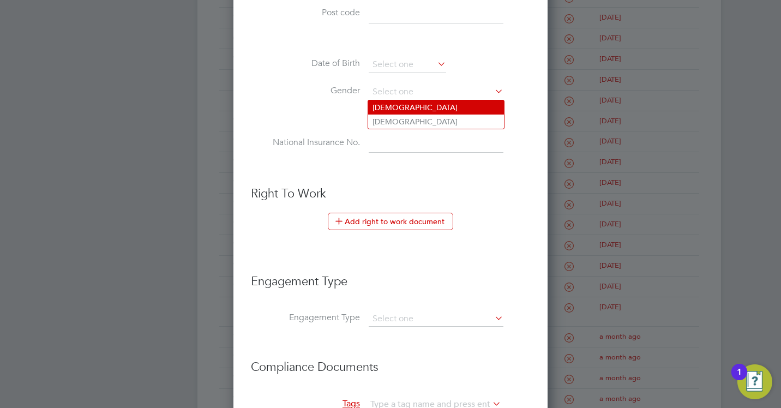
click at [411, 111] on li "Male" at bounding box center [436, 107] width 136 height 14
type input "Male"
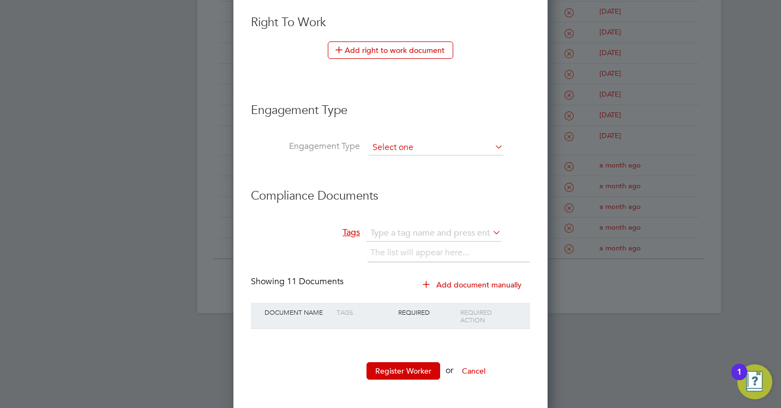
scroll to position [612, 0]
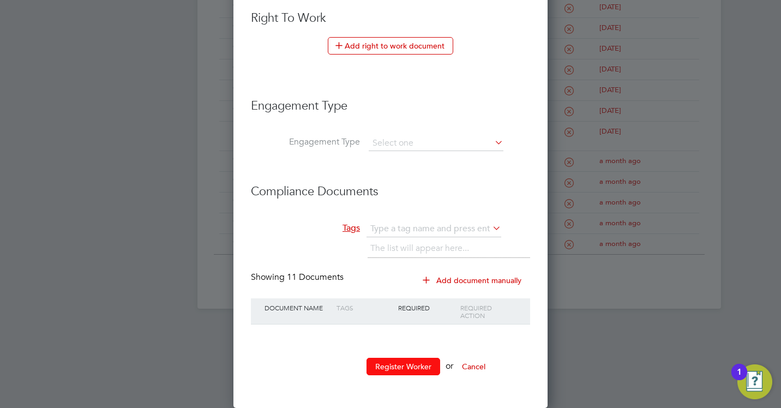
click at [392, 362] on button "Register Worker" at bounding box center [404, 366] width 74 height 17
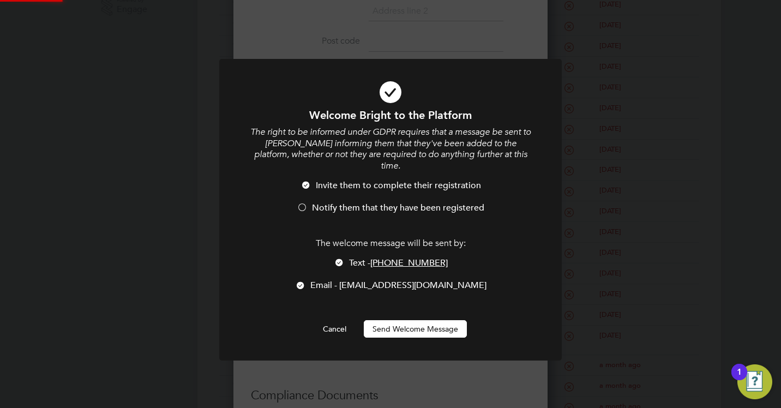
scroll to position [0, 0]
click at [341, 202] on span "Notify them that they have been registered" at bounding box center [398, 207] width 172 height 11
click at [345, 258] on div at bounding box center [339, 263] width 11 height 11
click at [394, 320] on button "Send Welcome Message" at bounding box center [415, 328] width 103 height 17
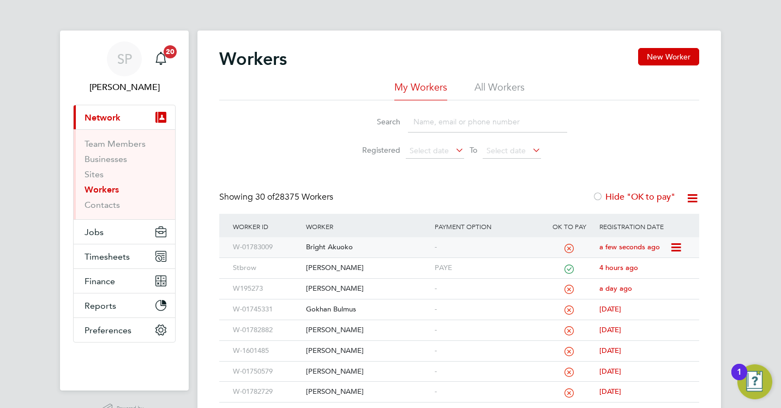
click at [325, 249] on div "Bright Akuoko" at bounding box center [367, 247] width 128 height 20
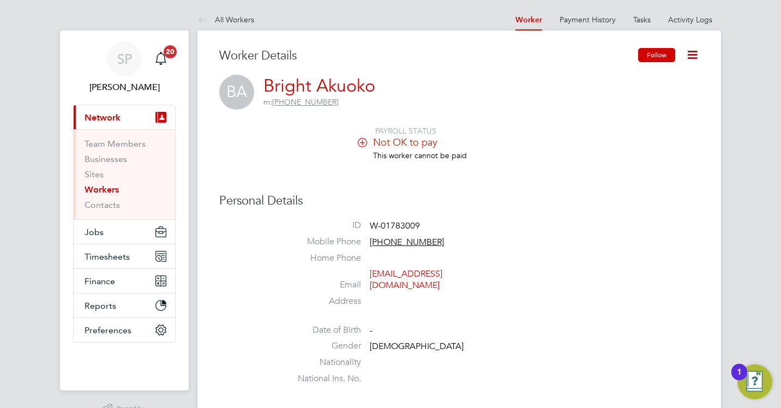
click at [661, 52] on button "Follow" at bounding box center [656, 55] width 37 height 14
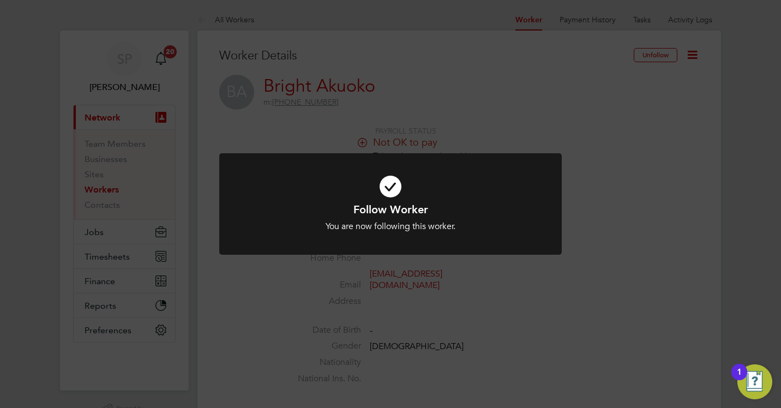
click at [597, 176] on div "Follow Worker You are now following this worker. Cancel Okay" at bounding box center [390, 204] width 781 height 408
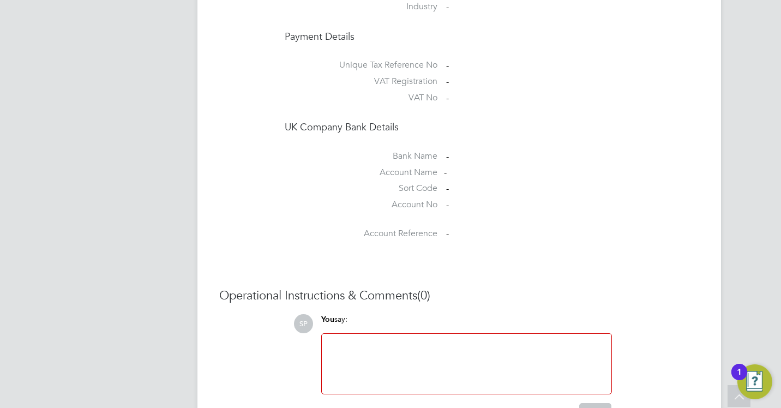
scroll to position [655, 0]
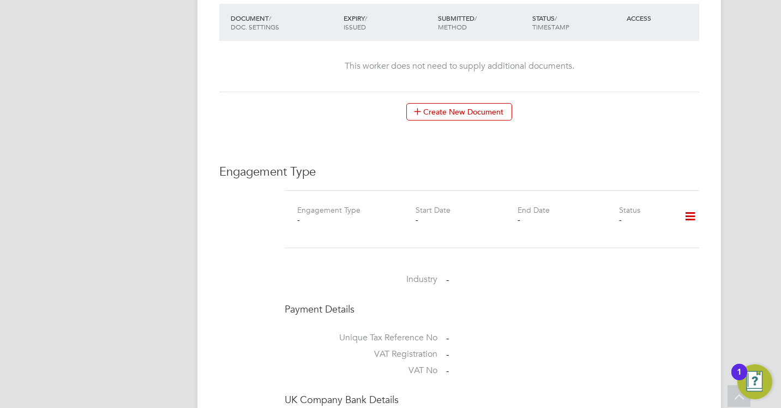
click at [692, 207] on icon at bounding box center [690, 216] width 19 height 25
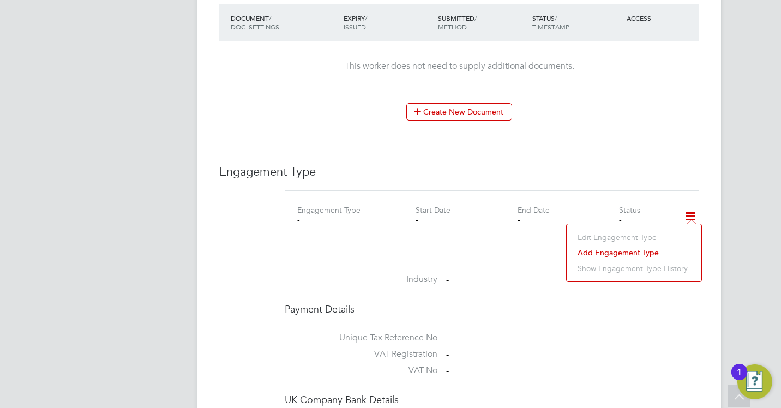
click at [620, 258] on li "Add Engagement Type" at bounding box center [634, 252] width 124 height 15
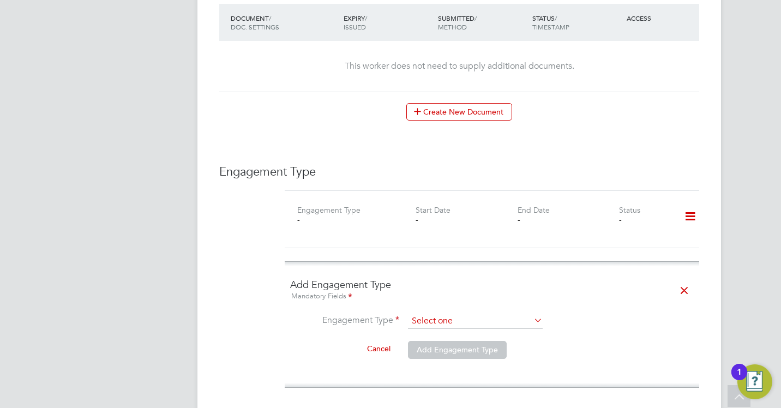
click at [473, 314] on input at bounding box center [475, 321] width 135 height 15
click at [434, 343] on li "PAYE Direct" at bounding box center [476, 342] width 136 height 16
type input "PAYE Direct"
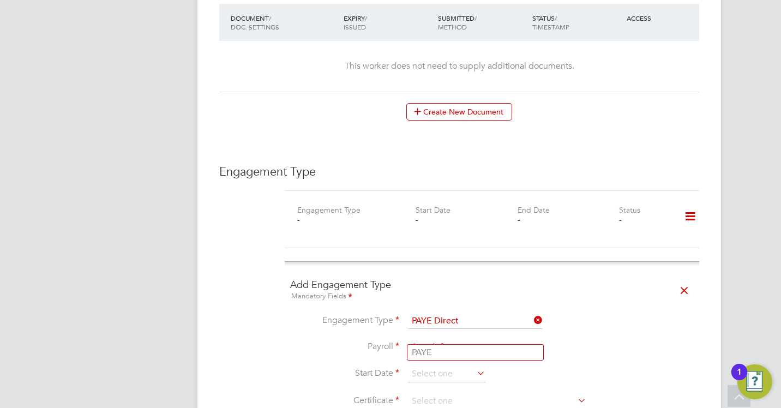
click at [435, 340] on input at bounding box center [475, 347] width 135 height 15
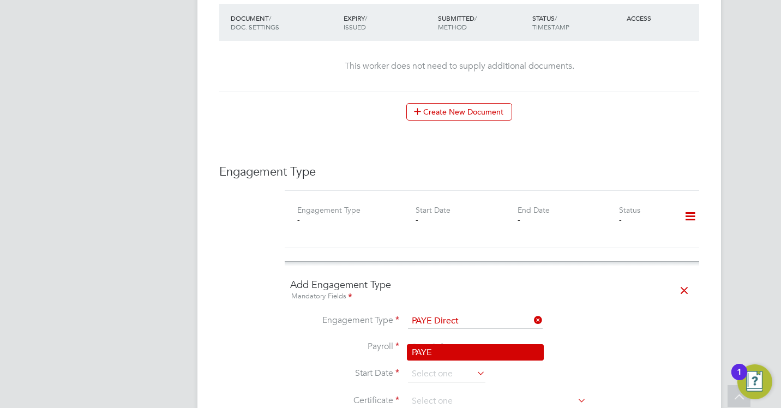
click at [427, 349] on li "PAYE" at bounding box center [476, 353] width 136 height 16
type input "PAYE"
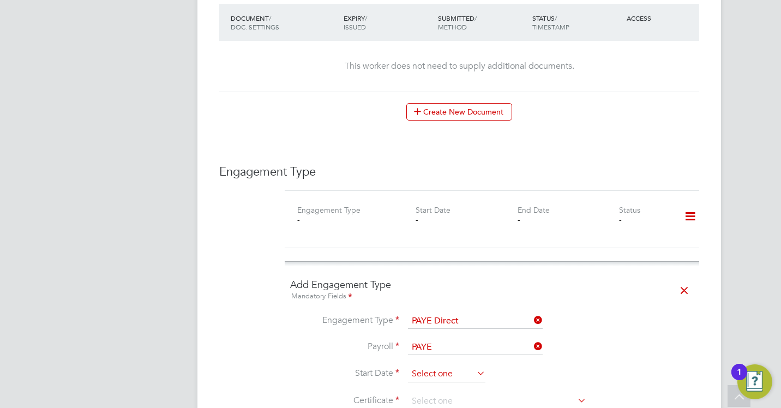
click at [424, 366] on input at bounding box center [446, 374] width 77 height 16
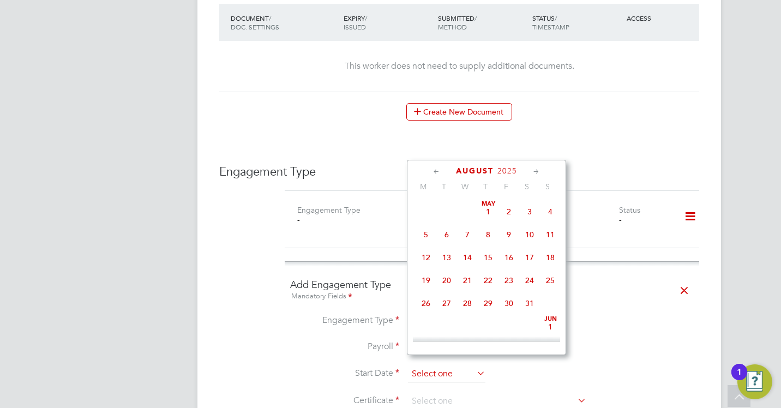
scroll to position [424, 0]
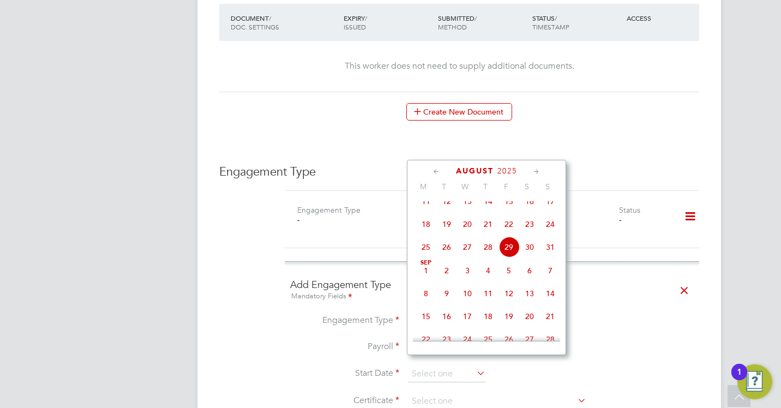
click at [423, 281] on span "Sep 1" at bounding box center [426, 270] width 21 height 21
type input "[DATE]"
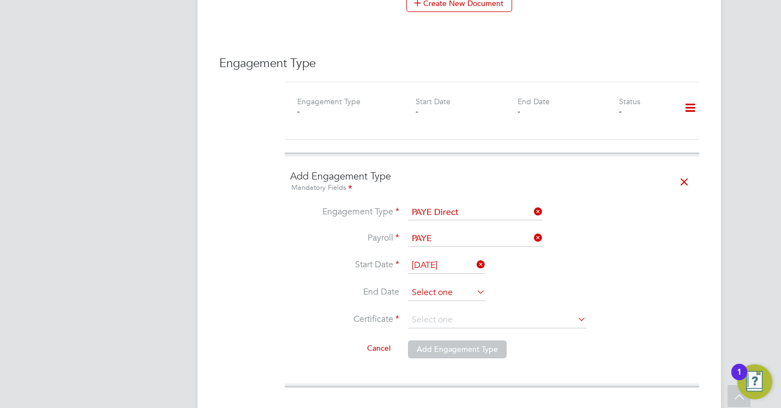
scroll to position [764, 0]
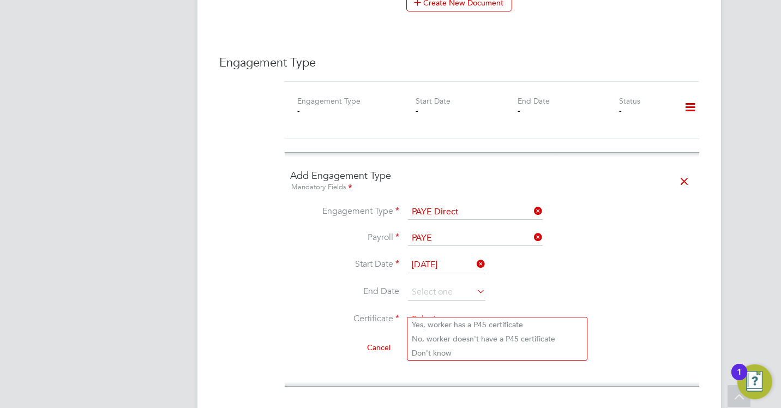
click at [432, 312] on input at bounding box center [497, 320] width 178 height 16
click at [418, 349] on li "Don't know" at bounding box center [498, 353] width 180 height 14
type input "Don't know"
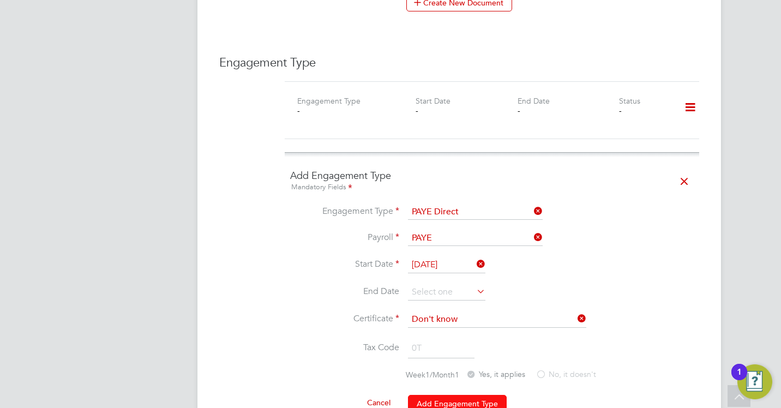
click at [442, 395] on button "Add Engagement Type" at bounding box center [457, 403] width 99 height 17
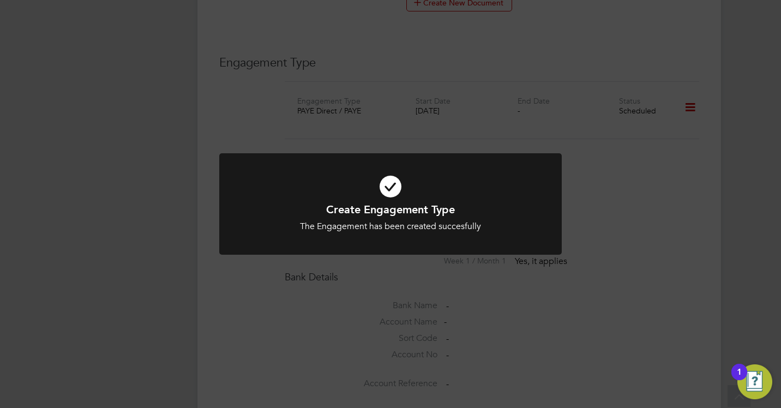
drag, startPoint x: 176, startPoint y: 323, endPoint x: 182, endPoint y: 319, distance: 7.4
click at [177, 322] on div "Create Engagement Type The Engagement has been created succesfully Cancel Okay" at bounding box center [390, 204] width 781 height 408
click at [677, 234] on div "Error while Loading References Something went wrong whilst retrieving the refer…" at bounding box center [390, 204] width 781 height 408
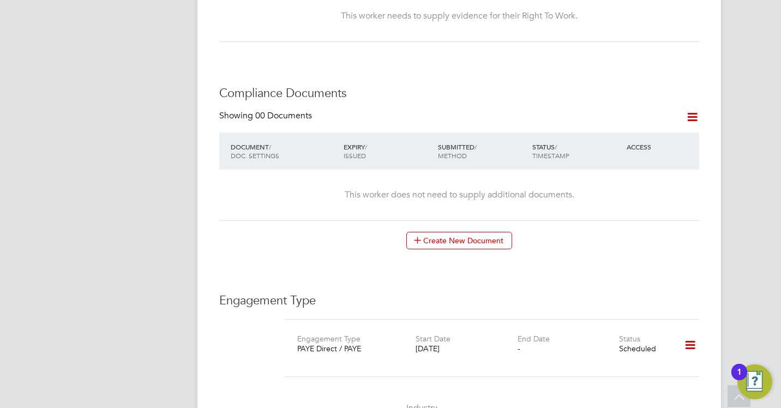
scroll to position [436, 0]
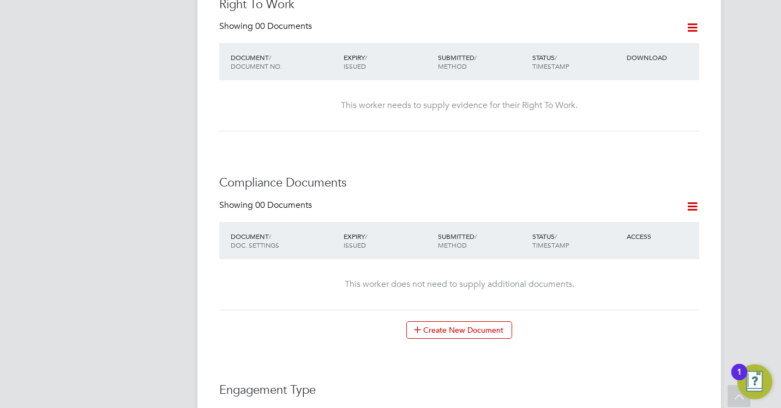
click at [434, 306] on div "Showing 00 Documents DOCUMENT / DOC. SETTINGS EXPIRY / ISSUED SUBMITTED / METHO…" at bounding box center [459, 269] width 480 height 139
click at [447, 336] on div "Worker Details Unfollow BA Bright Akuoko m: +44 7754076465 PAYROLL STATUS Not O…" at bounding box center [459, 255] width 480 height 1287
click at [447, 324] on button "Create New Document" at bounding box center [459, 329] width 106 height 17
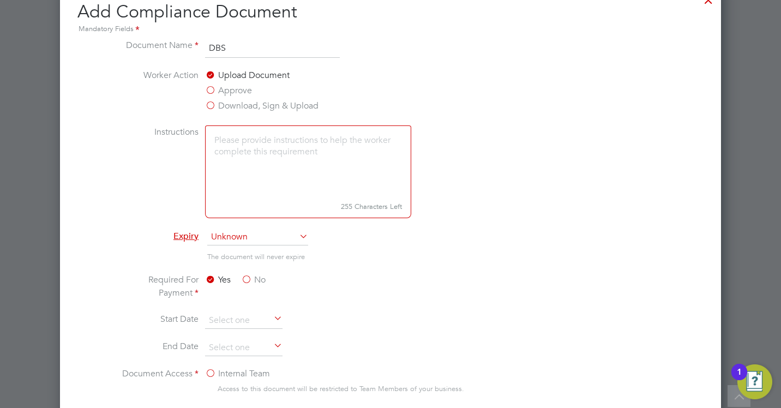
scroll to position [546, 0]
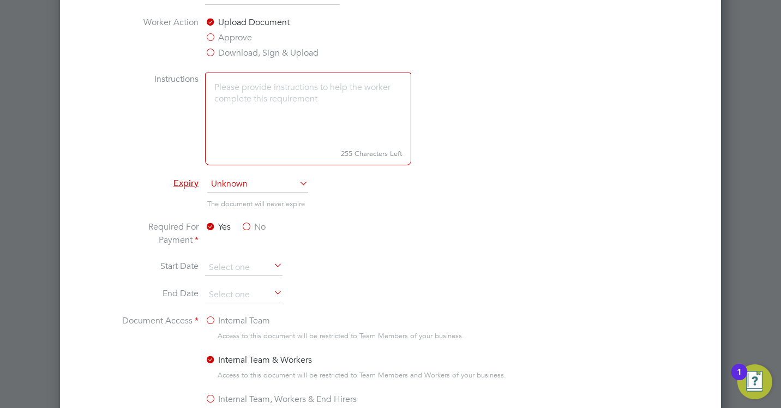
type input "DBS"
click at [260, 226] on label "No" at bounding box center [253, 226] width 25 height 13
click at [0, 0] on input "No" at bounding box center [0, 0] width 0 height 0
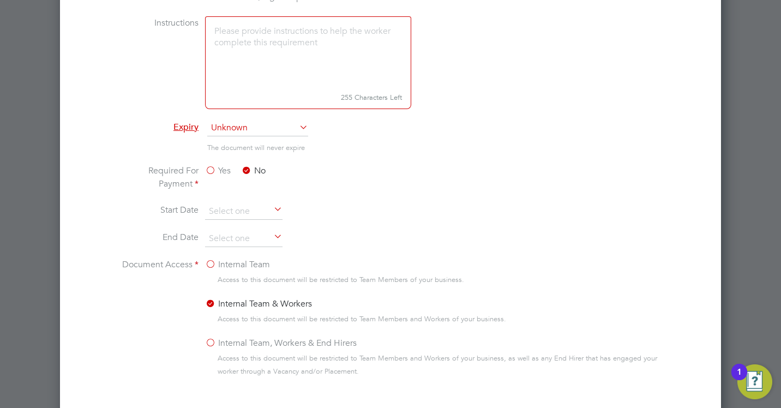
scroll to position [655, 0]
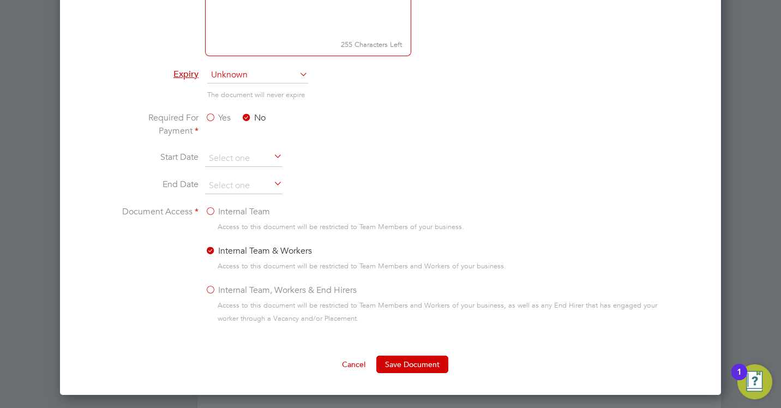
click at [248, 285] on label "Internal Team, Workers & End Hirers" at bounding box center [281, 290] width 152 height 13
click at [0, 0] on input "Internal Team, Workers & End Hirers" at bounding box center [0, 0] width 0 height 0
click at [406, 364] on button "Save Document" at bounding box center [412, 364] width 72 height 17
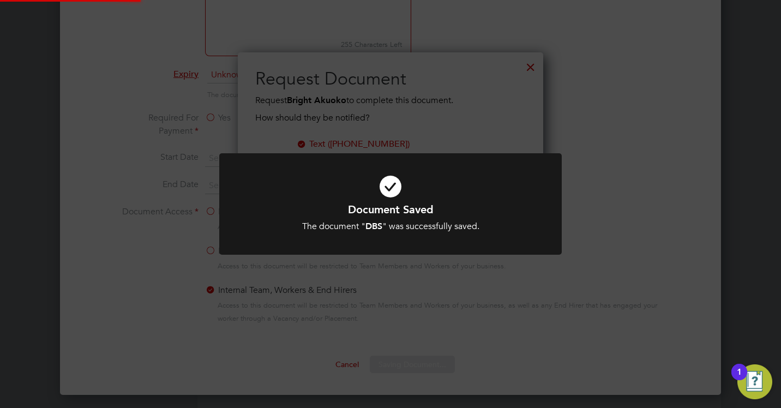
scroll to position [175, 306]
click at [596, 223] on div "Document Saved The document " DBS " was successfully saved. Cancel Okay" at bounding box center [390, 204] width 781 height 408
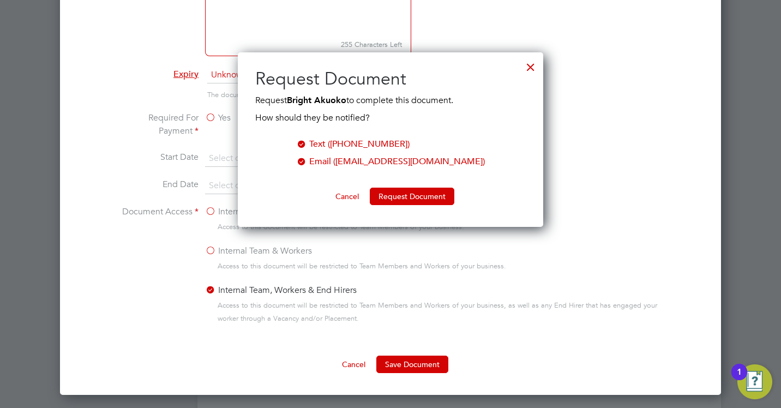
click at [535, 66] on div at bounding box center [531, 65] width 20 height 20
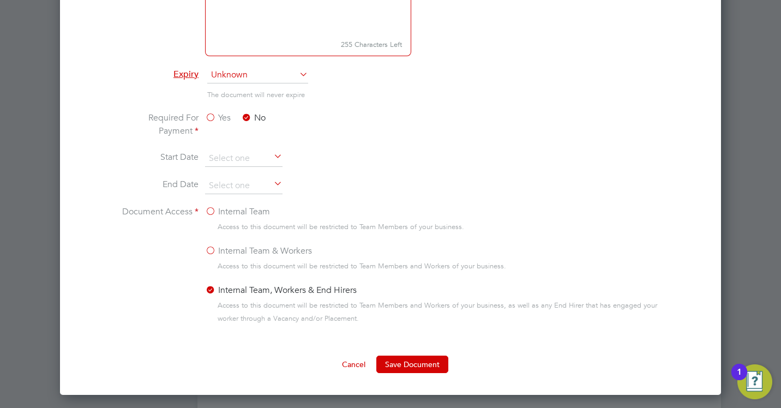
click at [734, 163] on div at bounding box center [390, 204] width 781 height 408
click at [357, 364] on button "Cancel" at bounding box center [353, 364] width 41 height 17
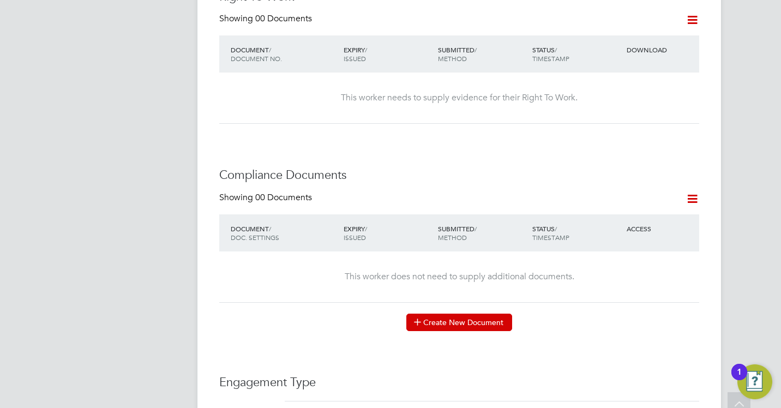
scroll to position [436, 0]
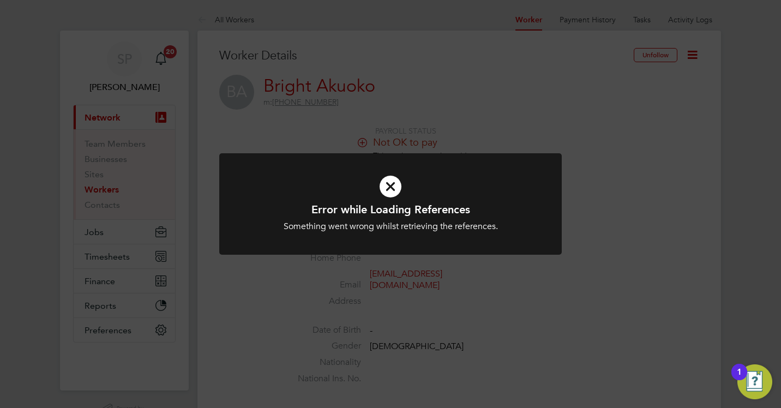
click at [605, 165] on div "Error while Loading References Something went wrong whilst retrieving the refer…" at bounding box center [390, 204] width 781 height 408
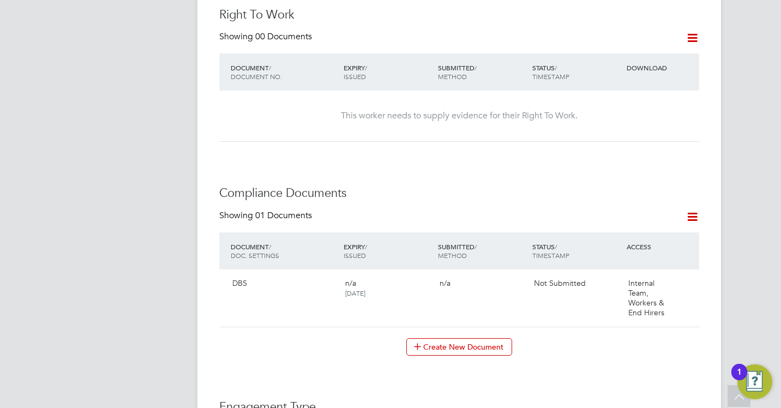
scroll to position [546, 0]
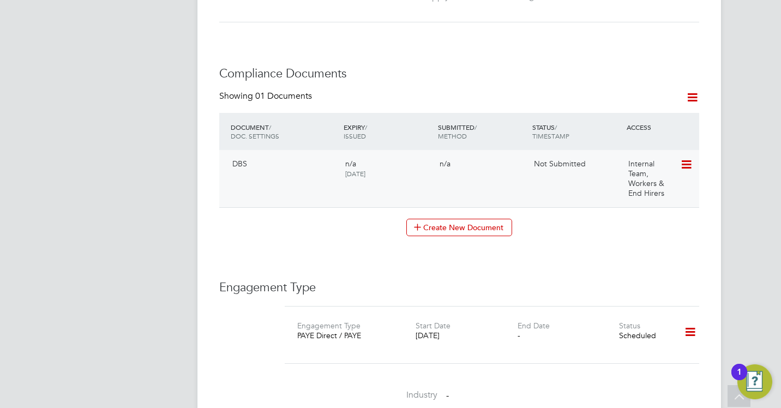
click at [685, 158] on icon at bounding box center [685, 164] width 11 height 13
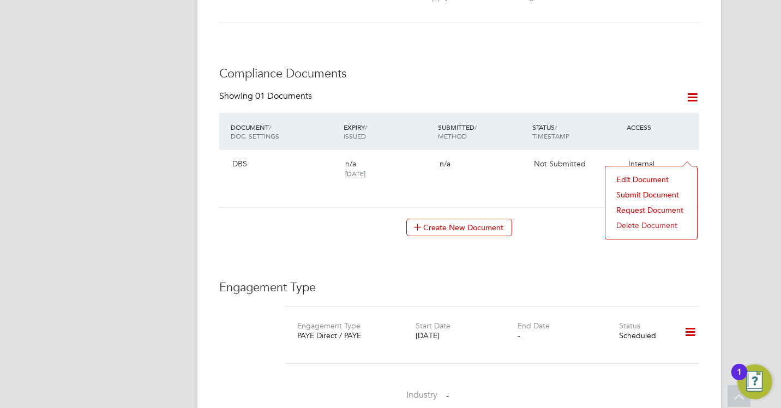
click at [637, 198] on li "Submit Document" at bounding box center [651, 194] width 81 height 15
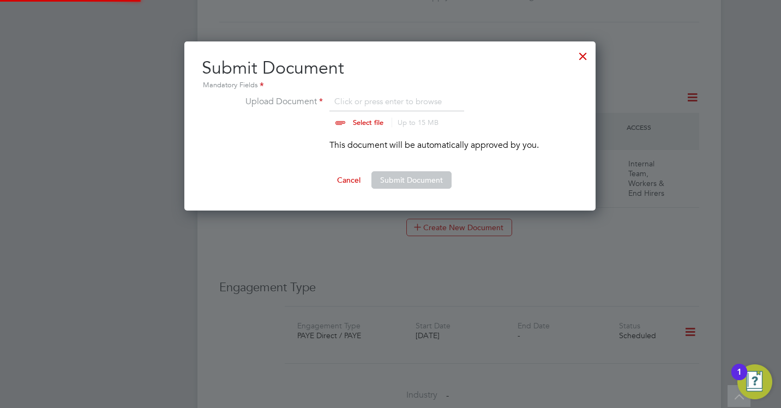
scroll to position [170, 412]
click at [364, 127] on input "file" at bounding box center [378, 111] width 171 height 33
type input "C:\fakepath\Enhanced DBS.pdf"
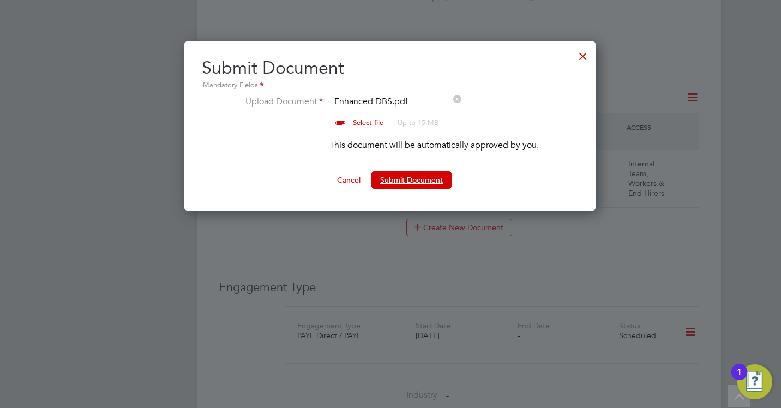
click at [432, 181] on button "Submit Document" at bounding box center [412, 179] width 80 height 17
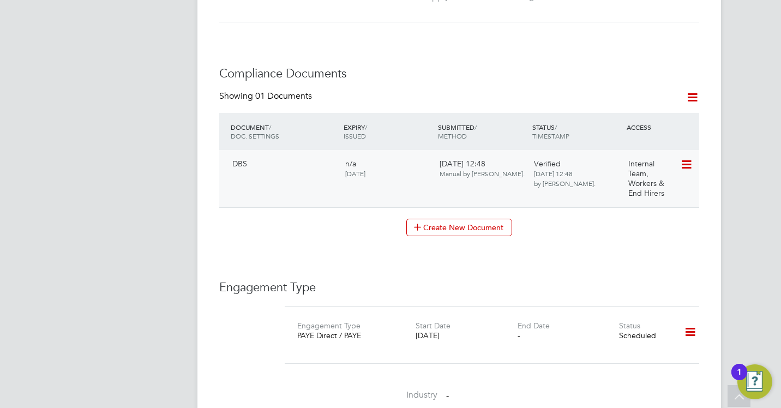
scroll to position [273, 0]
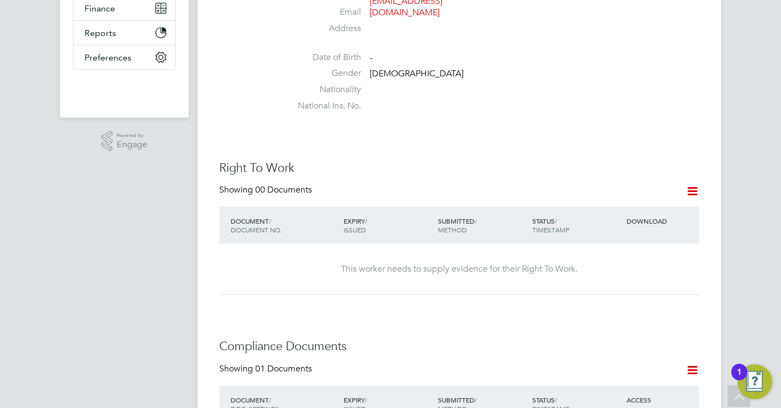
click at [692, 184] on icon at bounding box center [693, 191] width 14 height 14
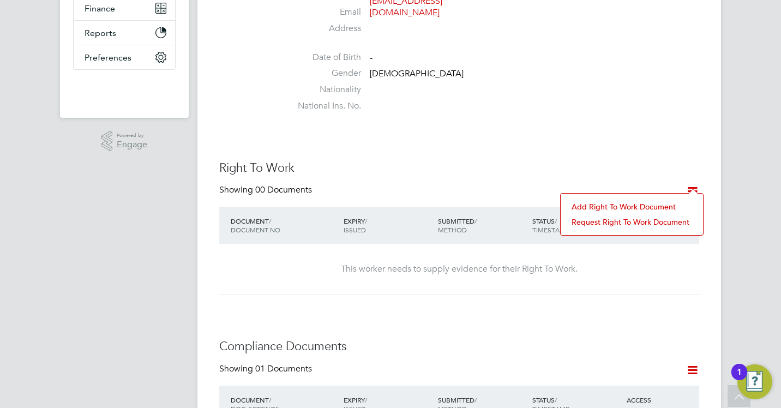
click at [625, 207] on li "Add Right To Work Document" at bounding box center [631, 206] width 131 height 15
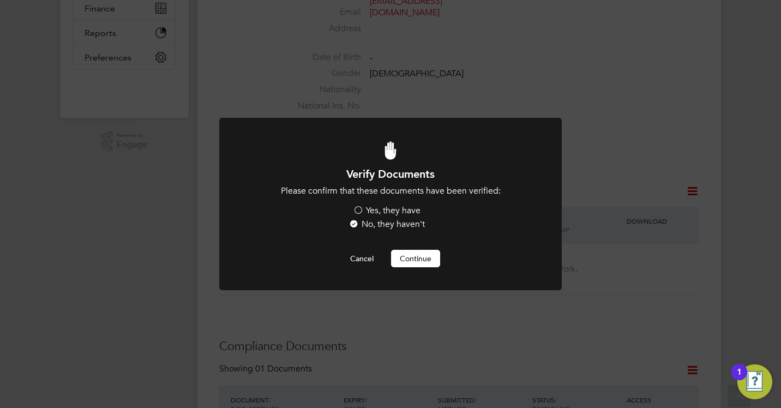
scroll to position [0, 0]
click at [412, 212] on label "Yes, they have" at bounding box center [387, 210] width 68 height 11
click at [0, 0] on input "Yes, they have" at bounding box center [0, 0] width 0 height 0
click at [412, 271] on div at bounding box center [390, 204] width 343 height 172
click at [415, 259] on button "Continue" at bounding box center [415, 258] width 49 height 17
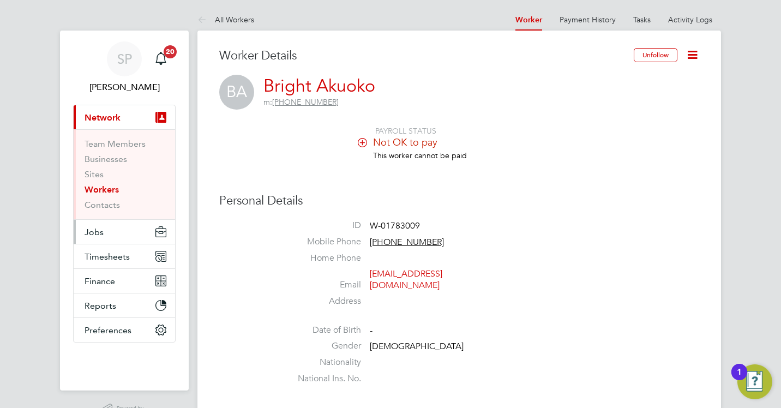
click at [101, 231] on span "Jobs" at bounding box center [94, 232] width 19 height 10
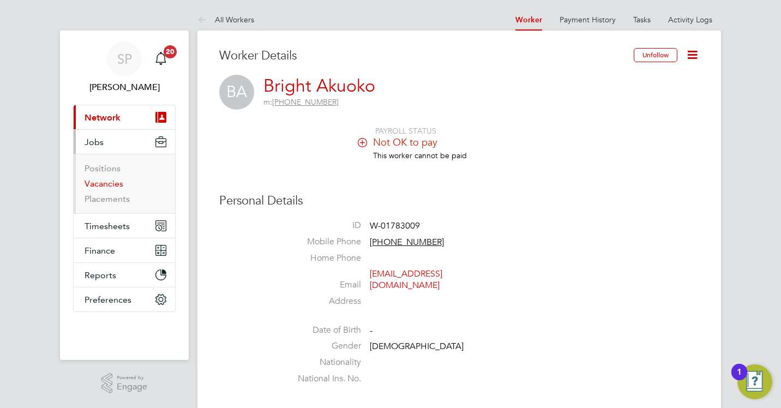
click at [108, 185] on link "Vacancies" at bounding box center [104, 183] width 39 height 10
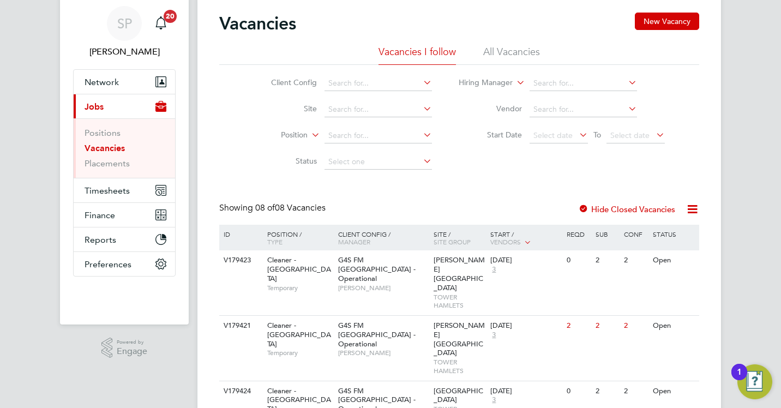
scroll to position [109, 0]
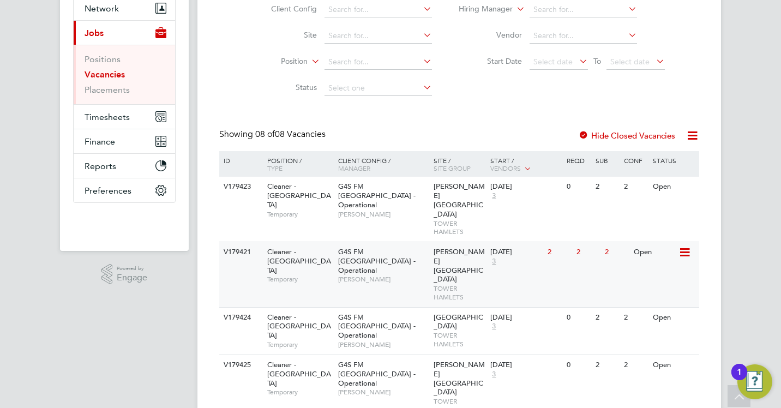
click at [435, 247] on span "Langdon Park Secondary School" at bounding box center [459, 265] width 51 height 37
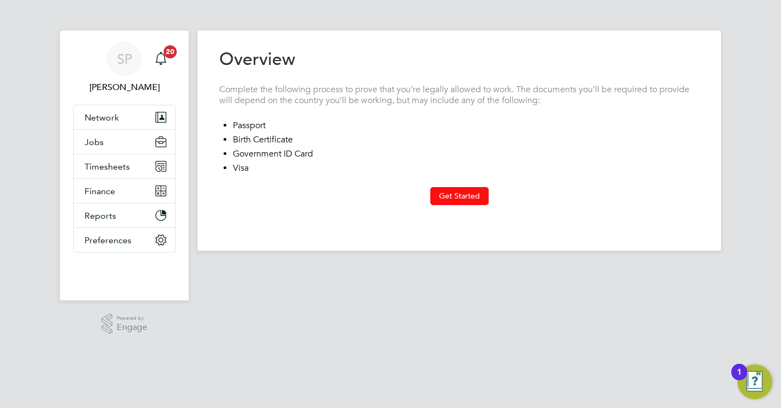
click at [460, 201] on button "Get Started" at bounding box center [459, 195] width 58 height 17
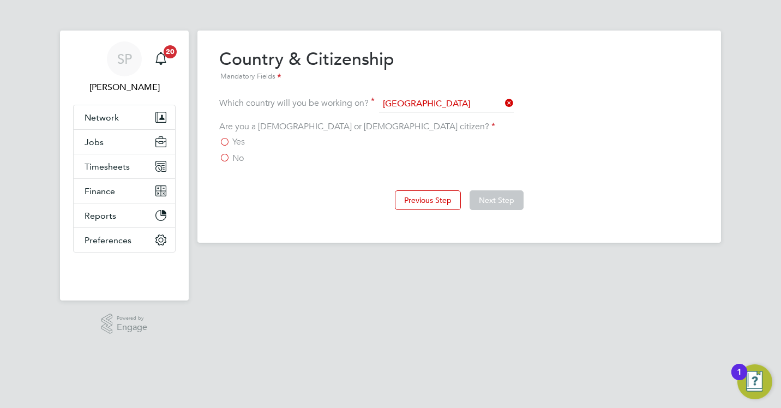
click at [241, 158] on span "No" at bounding box center [237, 158] width 11 height 11
click at [0, 0] on input "No" at bounding box center [0, 0] width 0 height 0
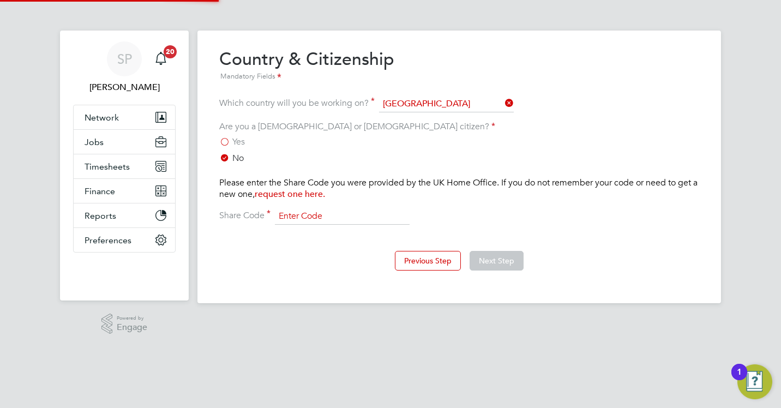
click at [322, 210] on input at bounding box center [342, 216] width 135 height 16
type input "W3X RMC 3TK"
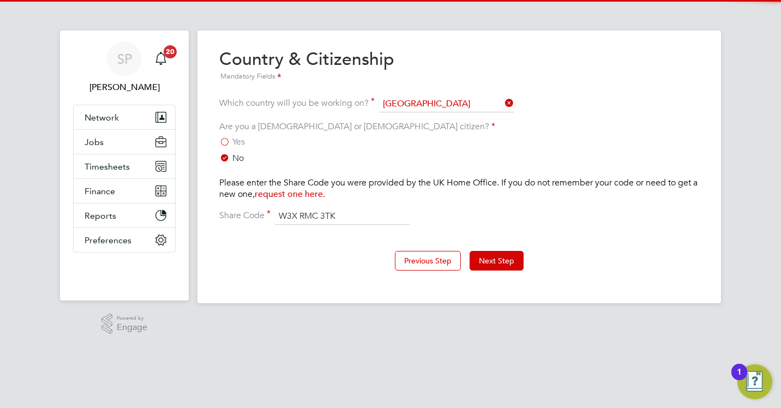
click at [518, 260] on button "Next Step" at bounding box center [497, 261] width 54 height 20
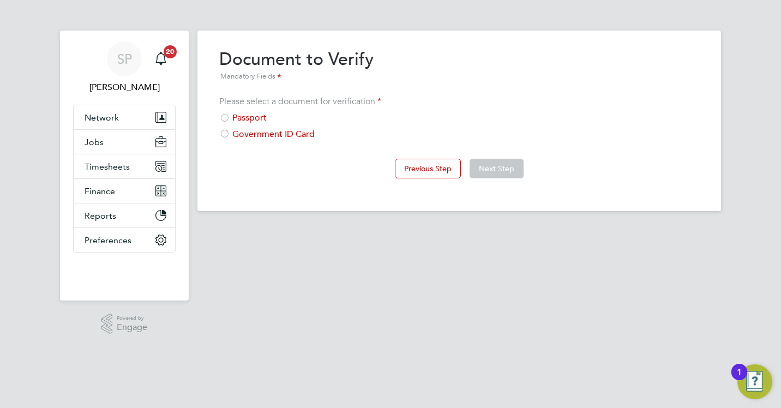
click at [238, 120] on div "Passport" at bounding box center [459, 117] width 480 height 11
click at [488, 166] on button "Next Step" at bounding box center [497, 169] width 54 height 20
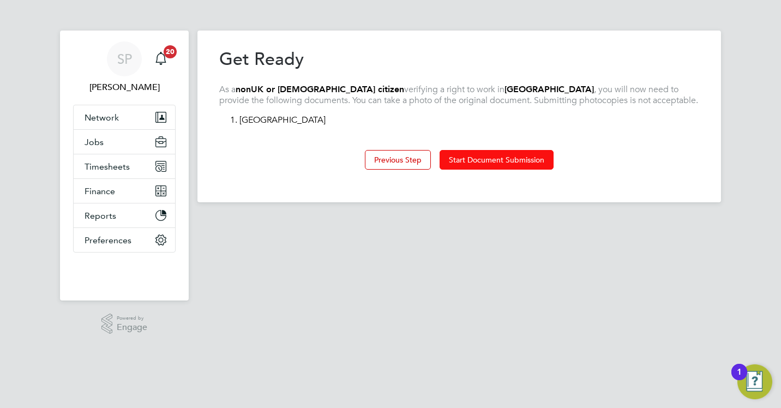
click at [495, 157] on button "Start Document Submission" at bounding box center [497, 160] width 114 height 20
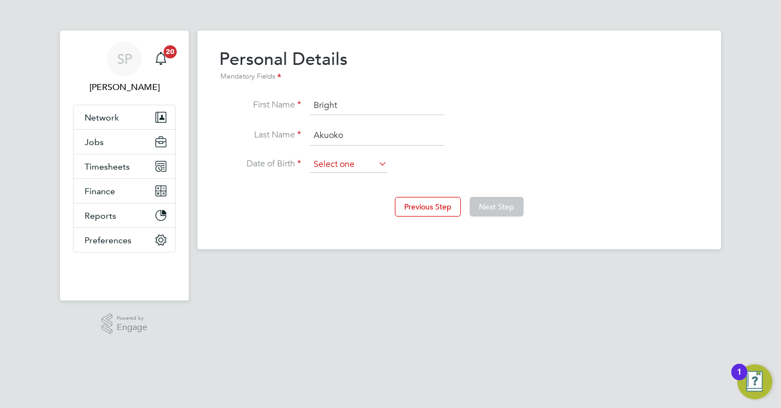
click at [358, 161] on input at bounding box center [348, 165] width 77 height 16
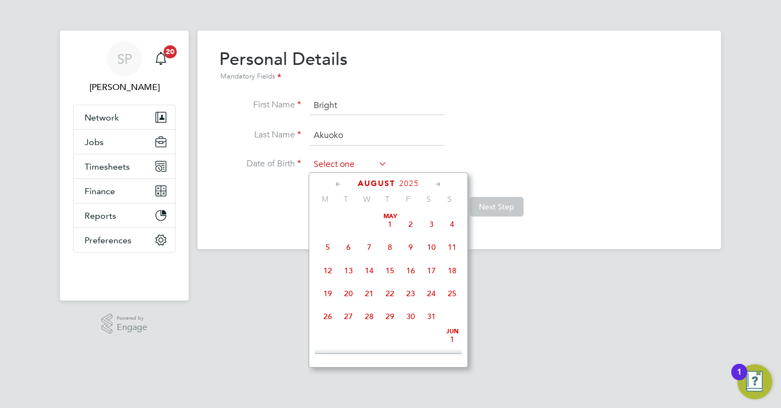
scroll to position [424, 0]
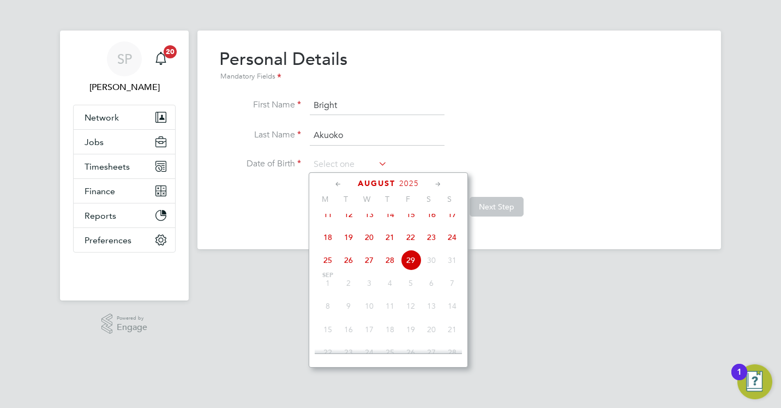
click at [412, 187] on span "2025" at bounding box center [409, 183] width 20 height 9
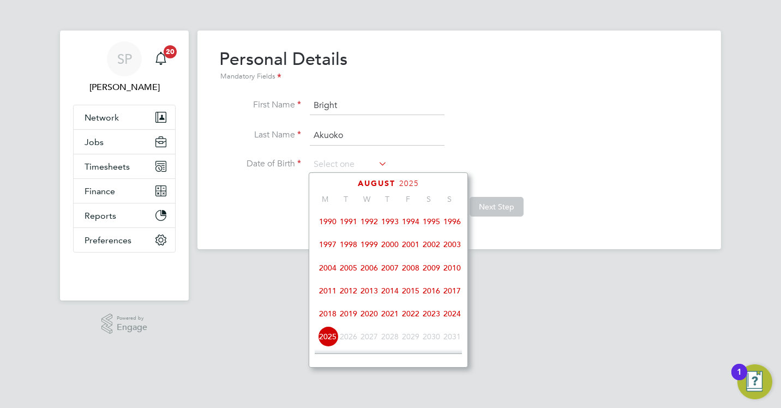
scroll to position [180, 0]
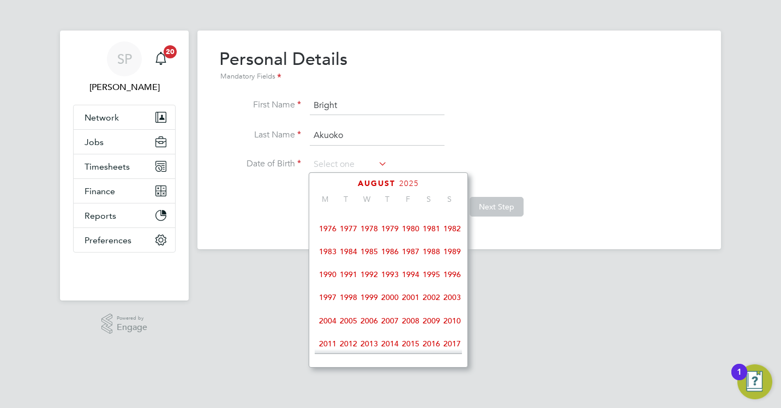
click at [392, 276] on span "1993" at bounding box center [390, 274] width 21 height 21
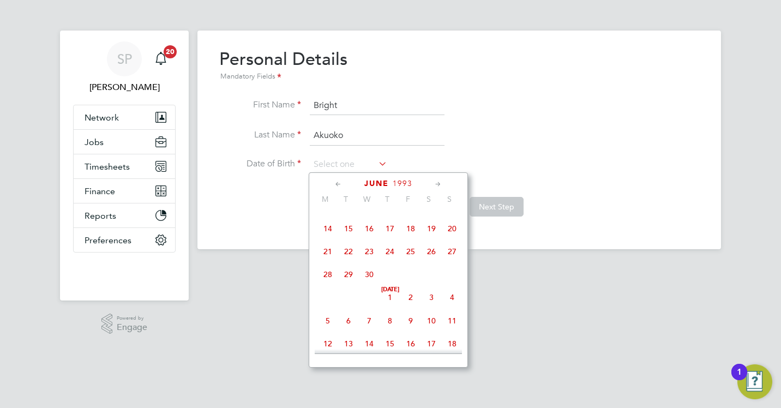
click at [437, 187] on icon at bounding box center [438, 184] width 10 height 12
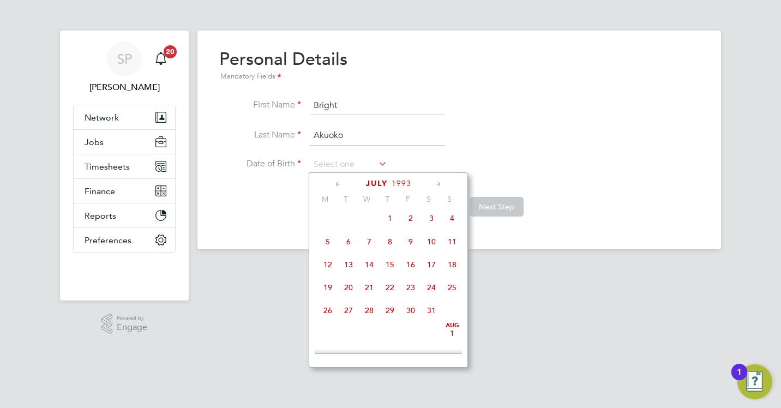
click at [437, 187] on icon at bounding box center [438, 184] width 10 height 12
click at [438, 185] on icon at bounding box center [438, 184] width 10 height 12
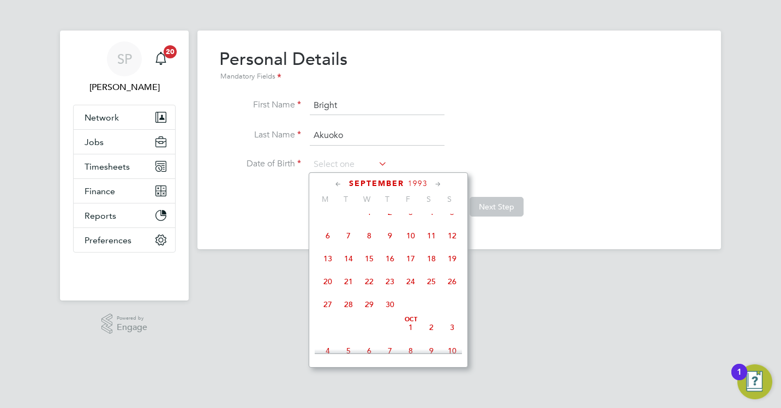
click at [451, 221] on span "5" at bounding box center [452, 212] width 21 height 21
type input "05 Sep 1993"
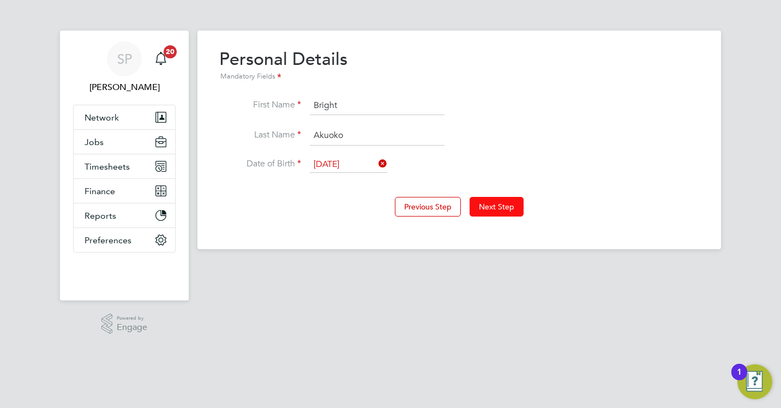
click at [482, 205] on button "Next Step" at bounding box center [497, 207] width 54 height 20
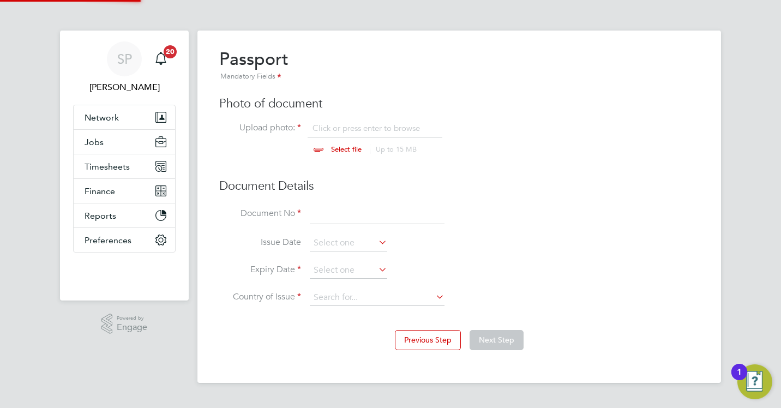
scroll to position [15, 135]
click at [358, 153] on input "file" at bounding box center [356, 139] width 171 height 33
type input "C:\fakepath\Passport (1).pdf"
click at [346, 201] on div "Passport Mandatory Fields Photo of document Upload photo: Passport (1).pdf Sele…" at bounding box center [459, 182] width 480 height 269
click at [343, 207] on input at bounding box center [377, 215] width 135 height 20
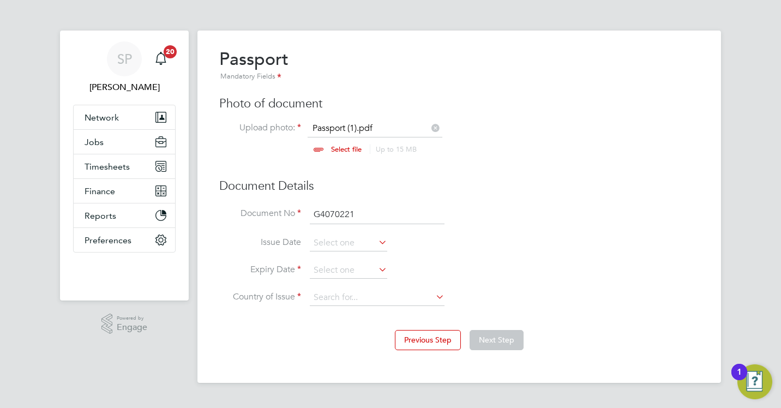
type input "G4070221"
click at [342, 265] on input at bounding box center [348, 270] width 77 height 16
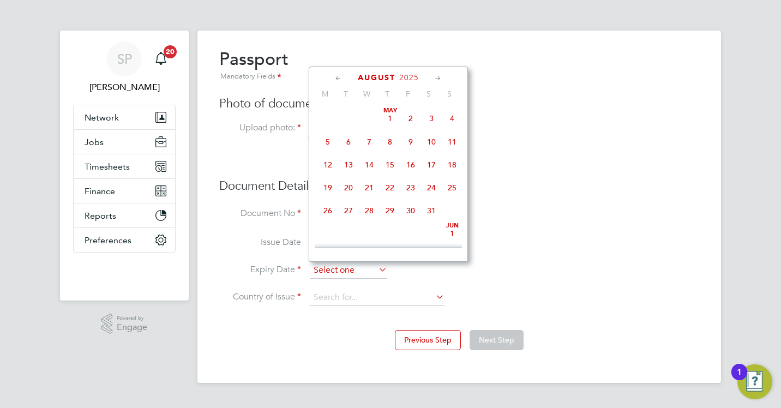
scroll to position [424, 0]
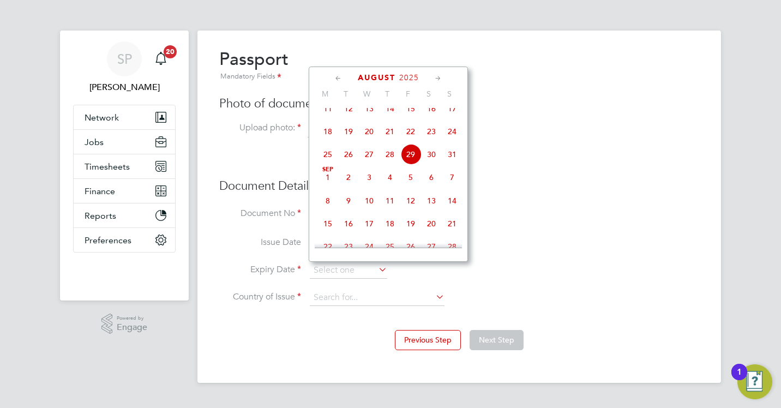
click at [416, 77] on span "2025" at bounding box center [409, 77] width 20 height 9
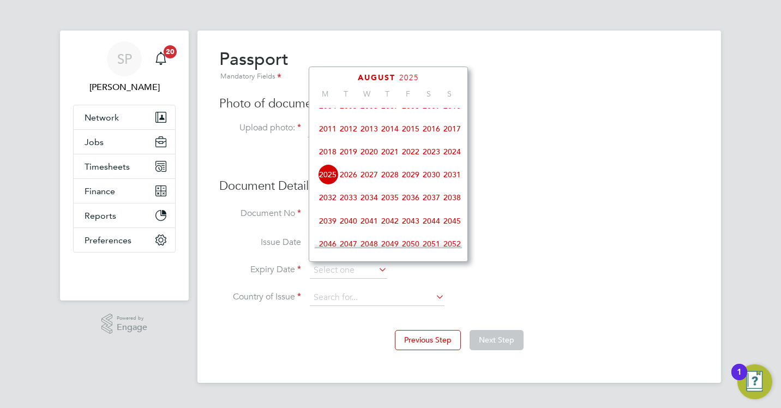
click at [350, 206] on span "2033" at bounding box center [348, 197] width 21 height 21
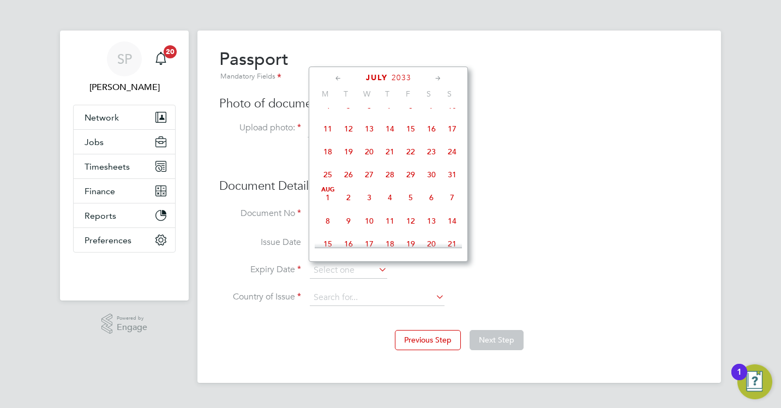
click at [340, 80] on icon at bounding box center [338, 79] width 10 height 12
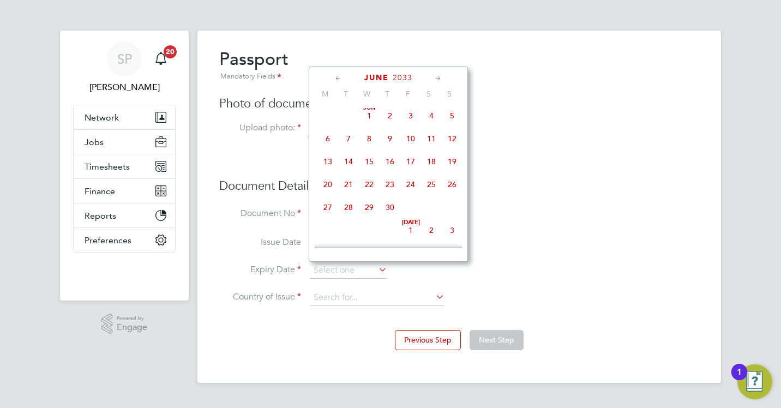
click at [340, 80] on icon at bounding box center [338, 79] width 10 height 12
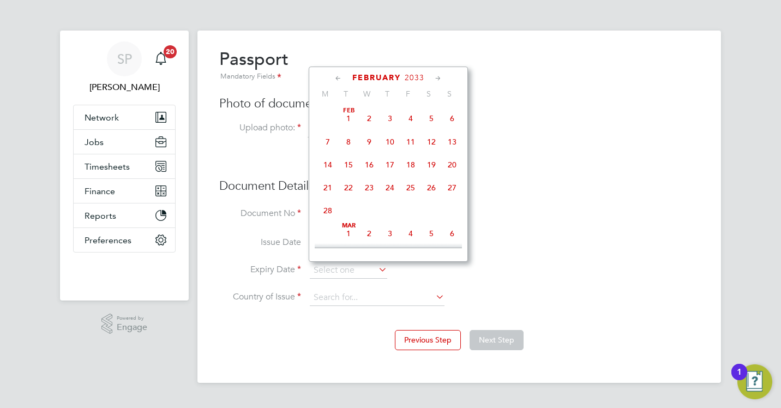
click at [430, 161] on span "19" at bounding box center [431, 164] width 21 height 21
type input "19 Feb 2033"
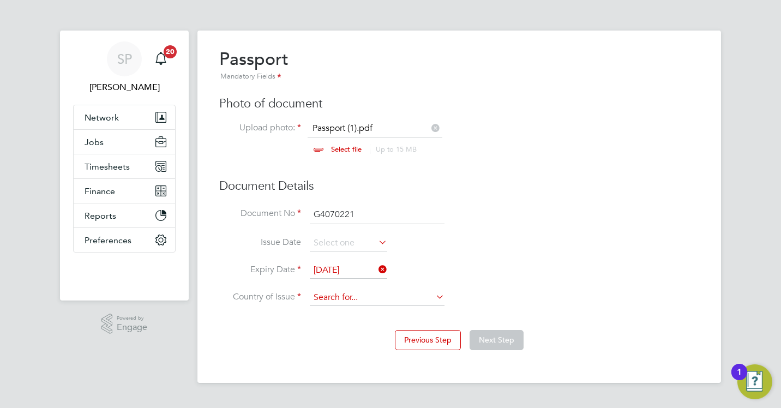
click at [369, 302] on input at bounding box center [377, 298] width 135 height 16
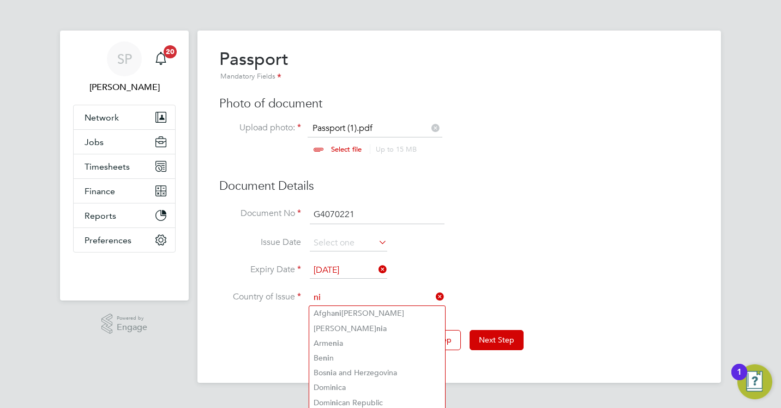
type input "n"
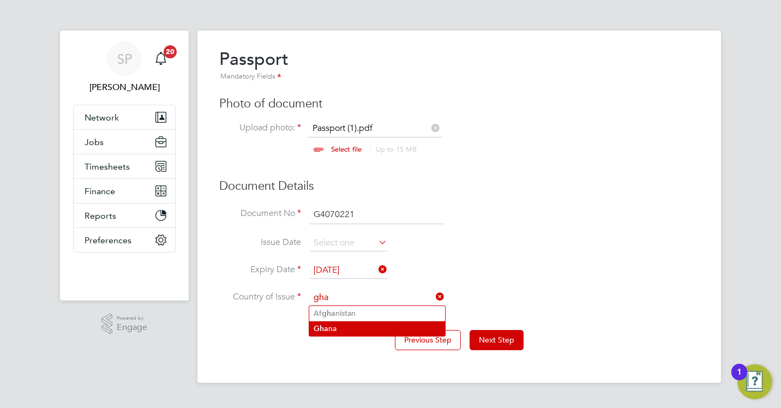
click at [353, 331] on li "Gha na" at bounding box center [377, 328] width 136 height 15
type input "Ghana"
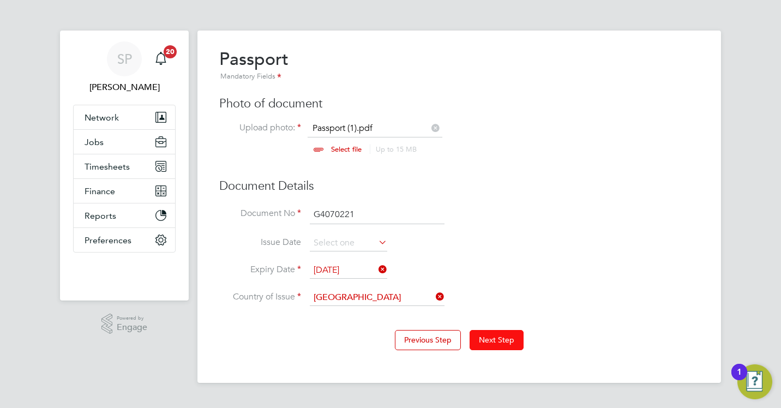
click at [507, 343] on button "Next Step" at bounding box center [497, 340] width 54 height 20
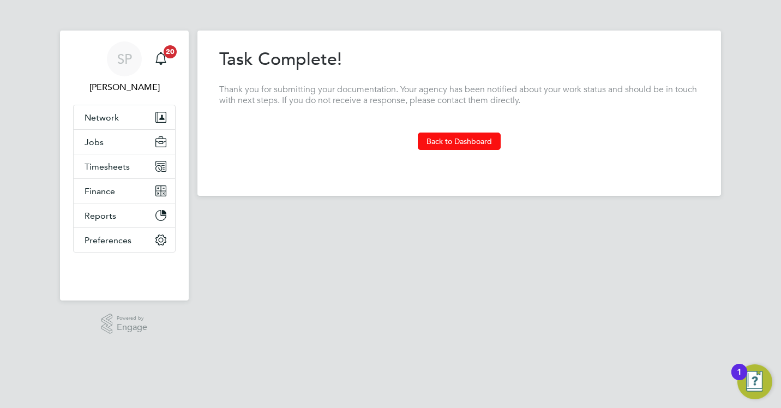
click at [453, 139] on button "Back to Dashboard" at bounding box center [459, 141] width 83 height 17
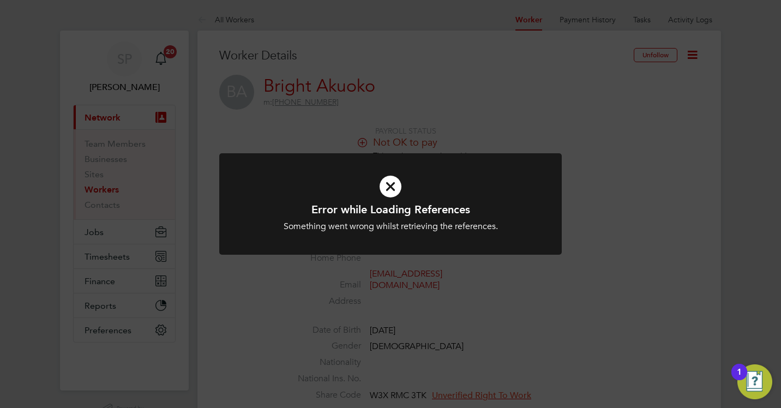
click at [531, 297] on div "Error while Loading References Something went wrong whilst retrieving the refer…" at bounding box center [390, 204] width 781 height 408
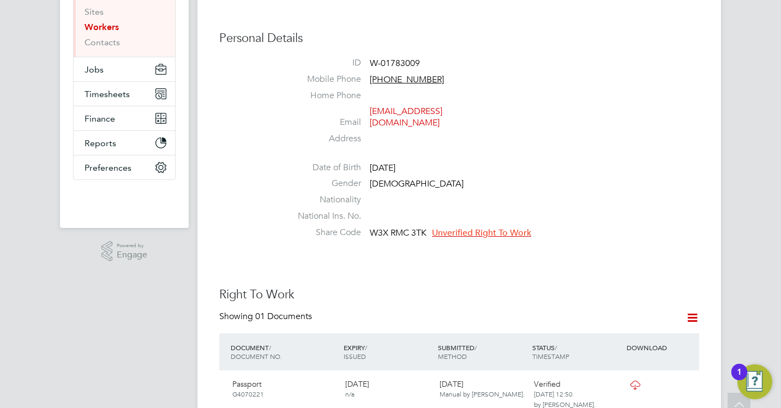
scroll to position [164, 0]
click at [475, 226] on span "Unverified Right To Work" at bounding box center [481, 231] width 99 height 11
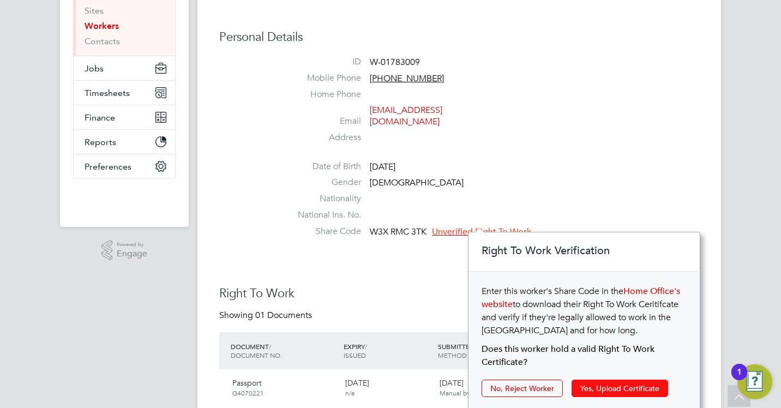
click at [582, 388] on button "Yes, Upload Certificate" at bounding box center [620, 388] width 97 height 17
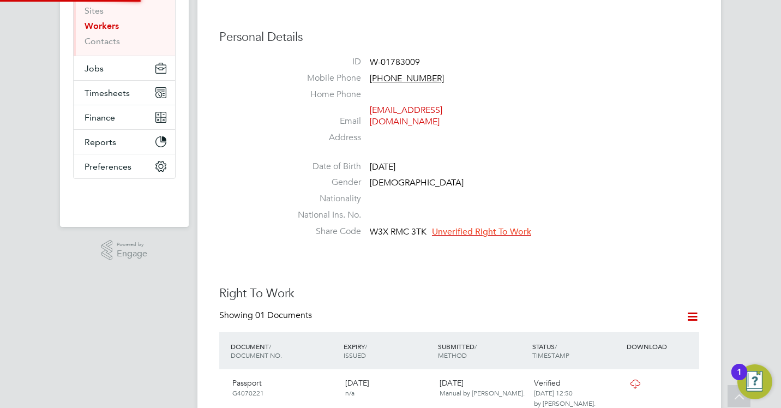
scroll to position [39, 232]
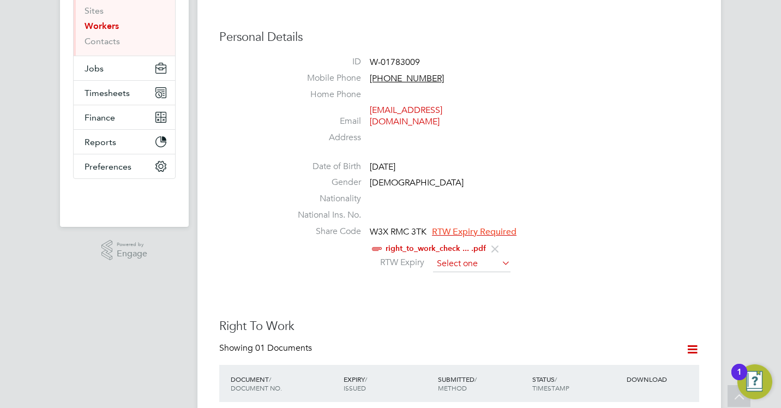
click at [464, 256] on input at bounding box center [471, 264] width 77 height 16
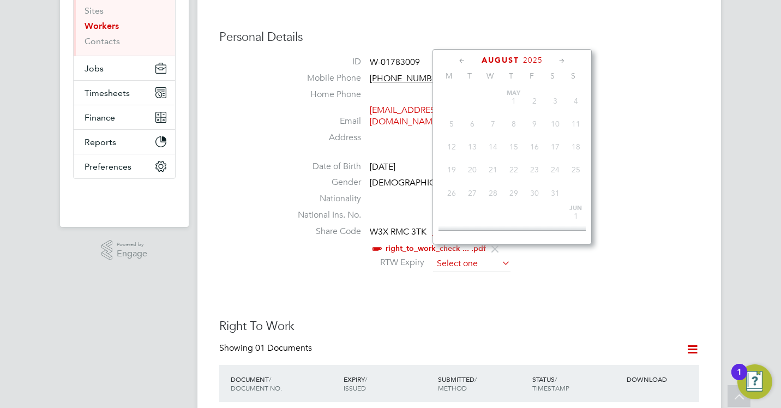
scroll to position [424, 0]
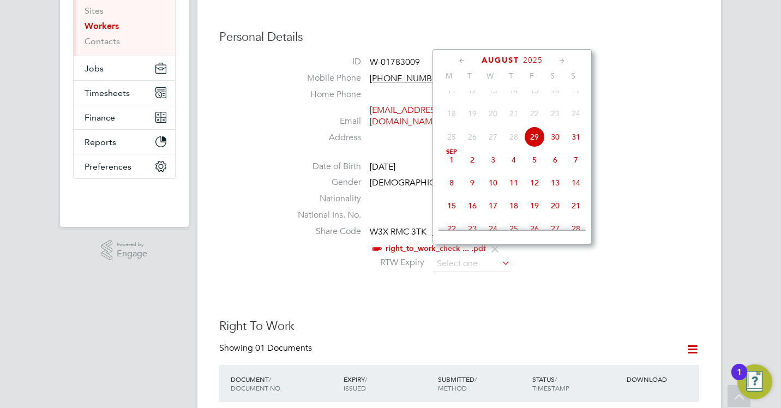
click at [558, 59] on icon at bounding box center [562, 61] width 10 height 12
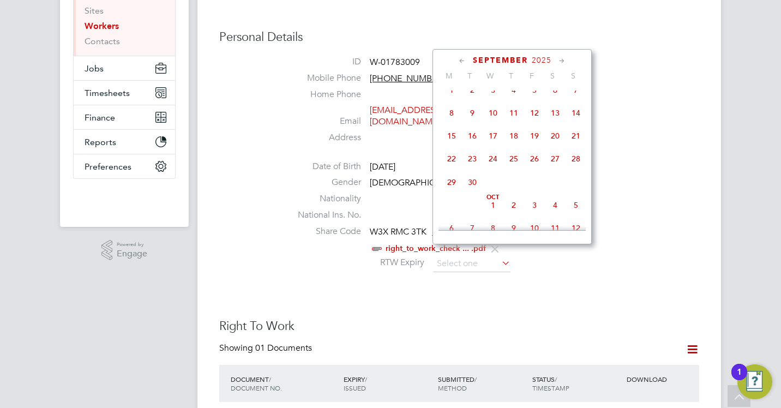
click at [558, 59] on icon at bounding box center [562, 61] width 10 height 12
click at [560, 57] on icon at bounding box center [562, 61] width 10 height 12
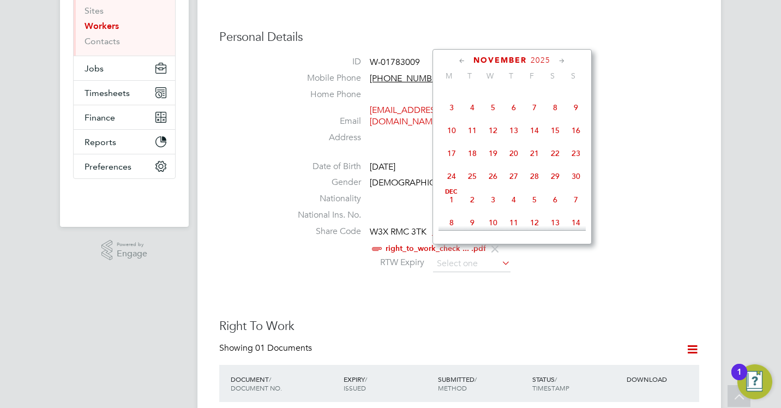
click at [560, 57] on icon at bounding box center [562, 61] width 10 height 12
click at [468, 138] on span "16" at bounding box center [472, 127] width 21 height 21
type input "16 Dec 2025"
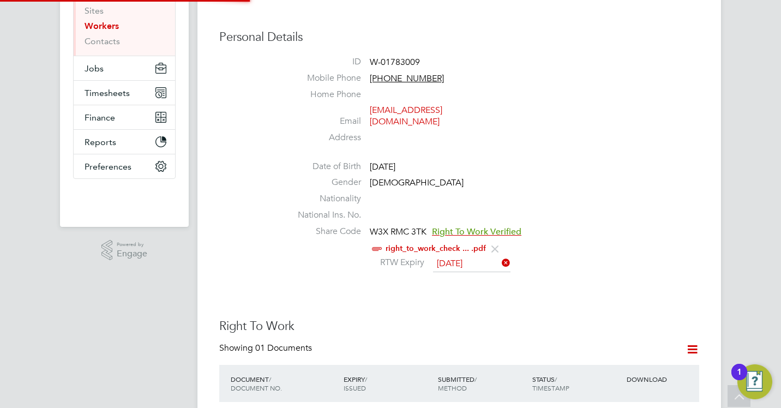
scroll to position [11, 89]
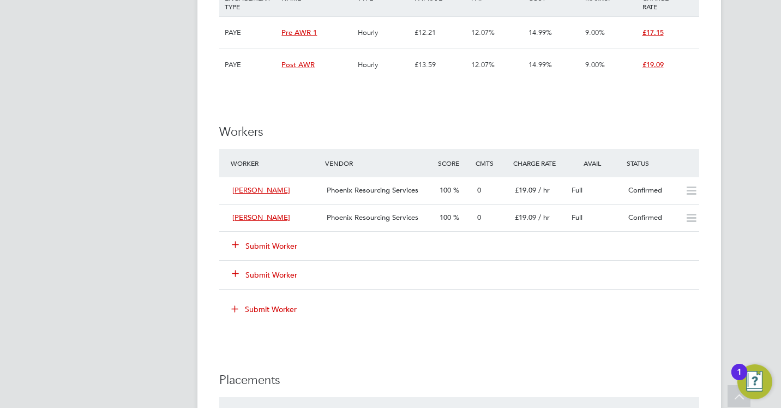
click at [284, 242] on button "Submit Worker" at bounding box center [264, 246] width 65 height 11
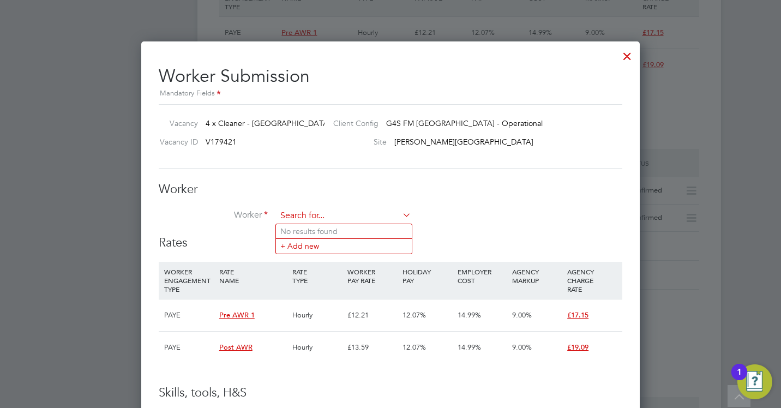
click at [295, 217] on input at bounding box center [344, 216] width 135 height 16
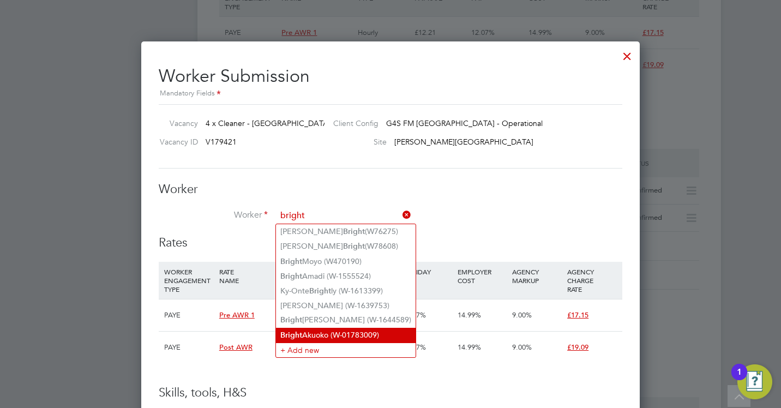
click at [310, 328] on li "Bright Akuoko (W-01783009)" at bounding box center [346, 335] width 140 height 15
type input "Bright Akuoko (W-01783009)"
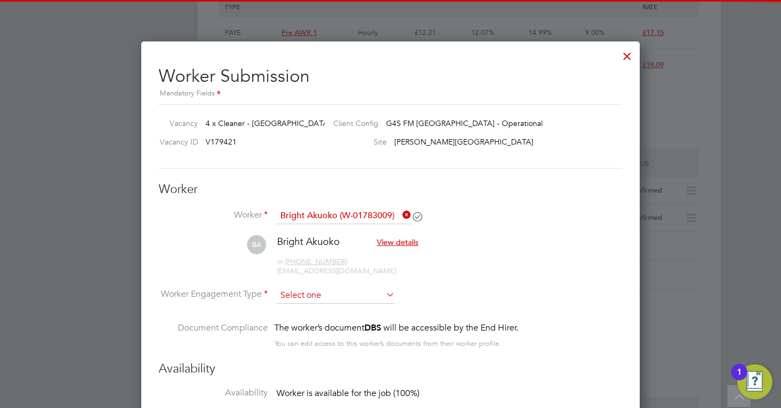
click at [318, 299] on input at bounding box center [336, 296] width 118 height 16
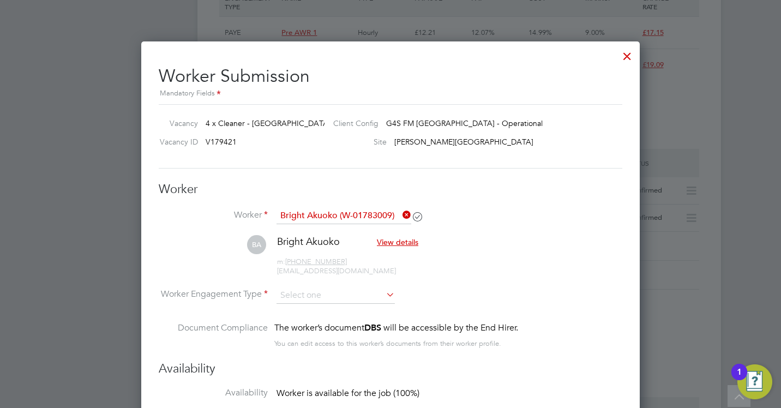
click at [314, 319] on li "PAYE" at bounding box center [335, 325] width 119 height 14
type input "PAYE"
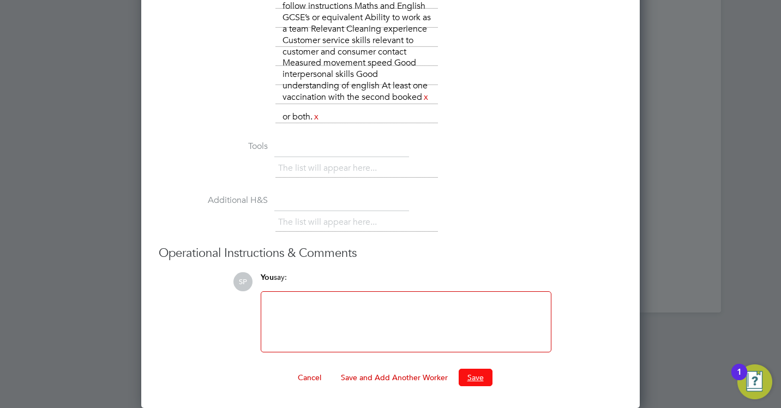
click at [475, 373] on button "Save" at bounding box center [476, 377] width 34 height 17
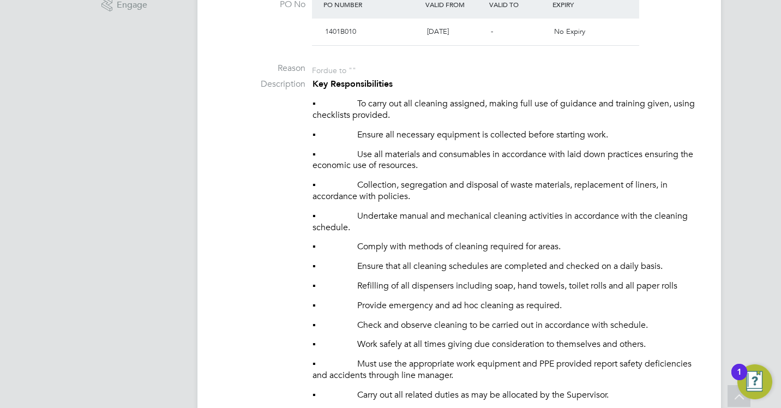
scroll to position [164, 0]
